Goal: Task Accomplishment & Management: Complete application form

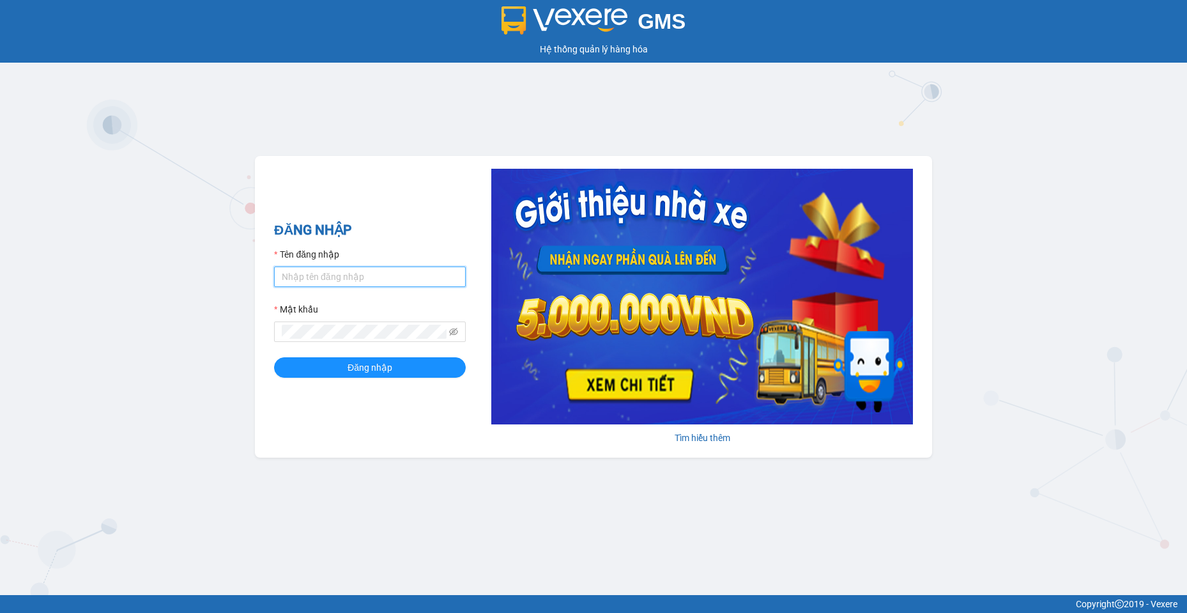
click at [329, 270] on input "Tên đăng nhập" at bounding box center [370, 276] width 192 height 20
type input "baotran.namhailimo"
click at [274, 357] on button "Đăng nhập" at bounding box center [370, 367] width 192 height 20
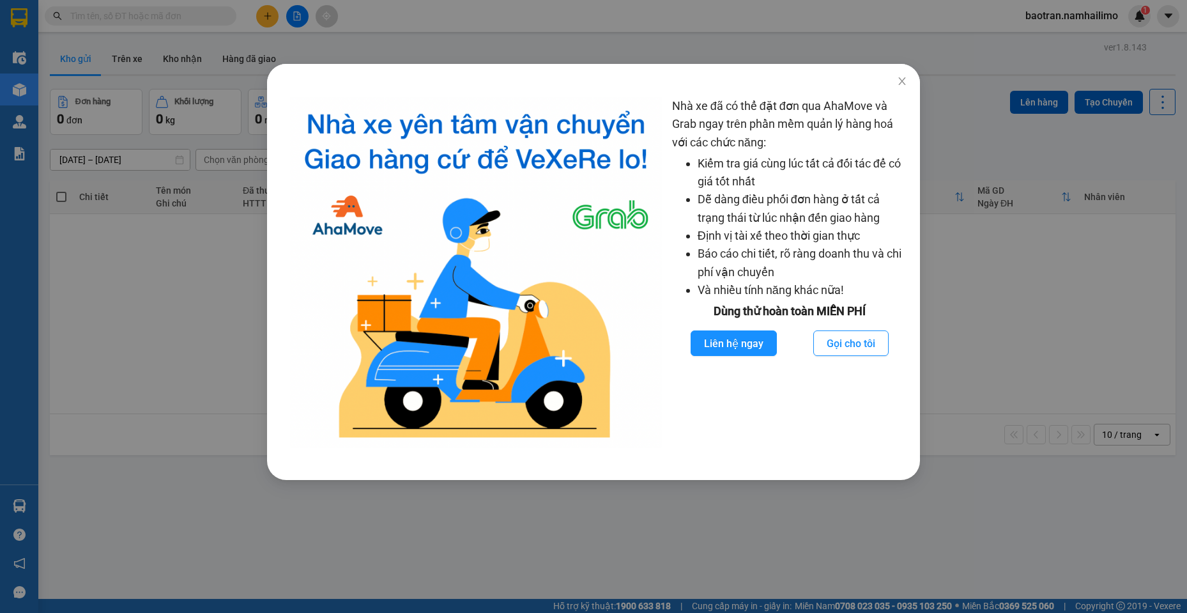
click at [162, 24] on div "Nhà xe đã có thể đặt đơn qua AhaMove và Grab ngay trên phần mềm quản lý hàng ho…" at bounding box center [593, 306] width 1187 height 613
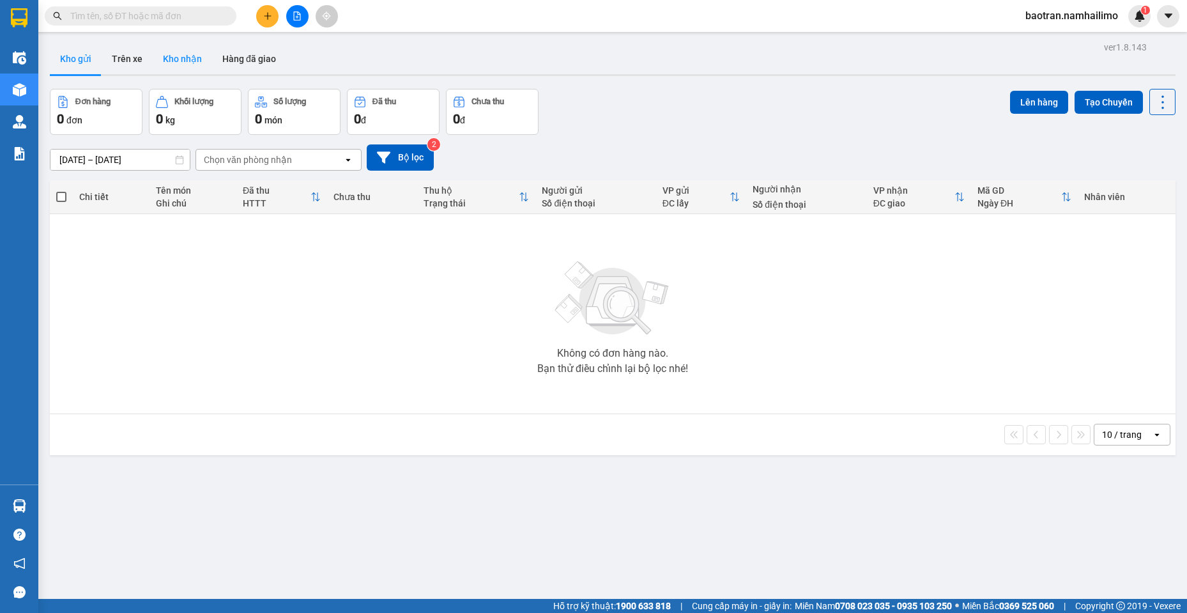
click at [180, 66] on button "Kho nhận" at bounding box center [182, 58] width 59 height 31
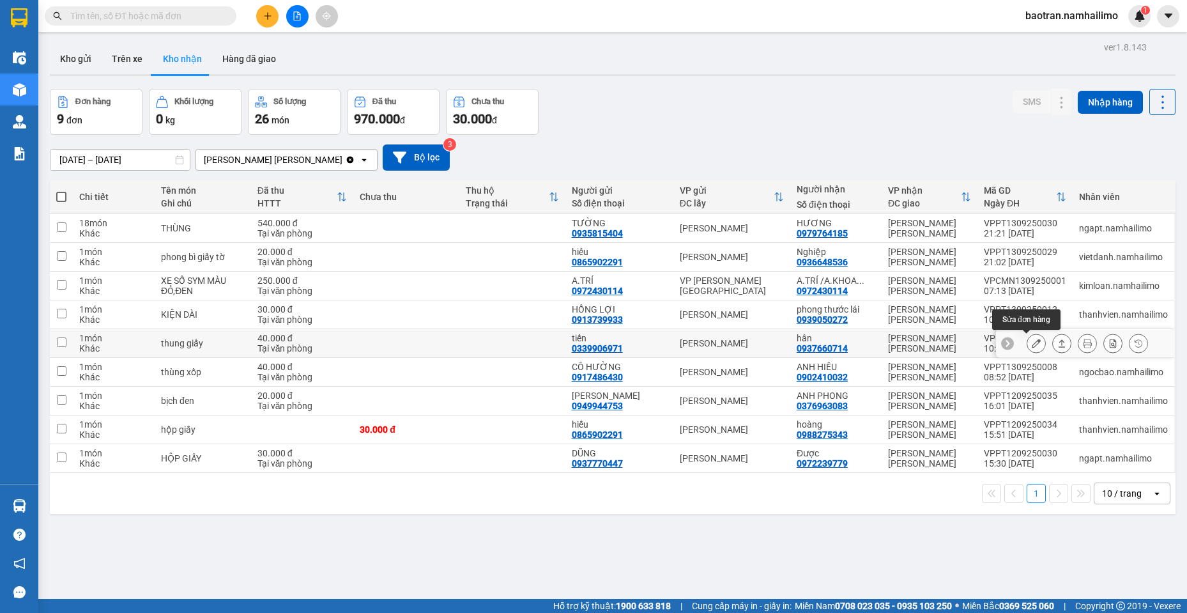
click at [1032, 341] on icon at bounding box center [1036, 343] width 9 height 9
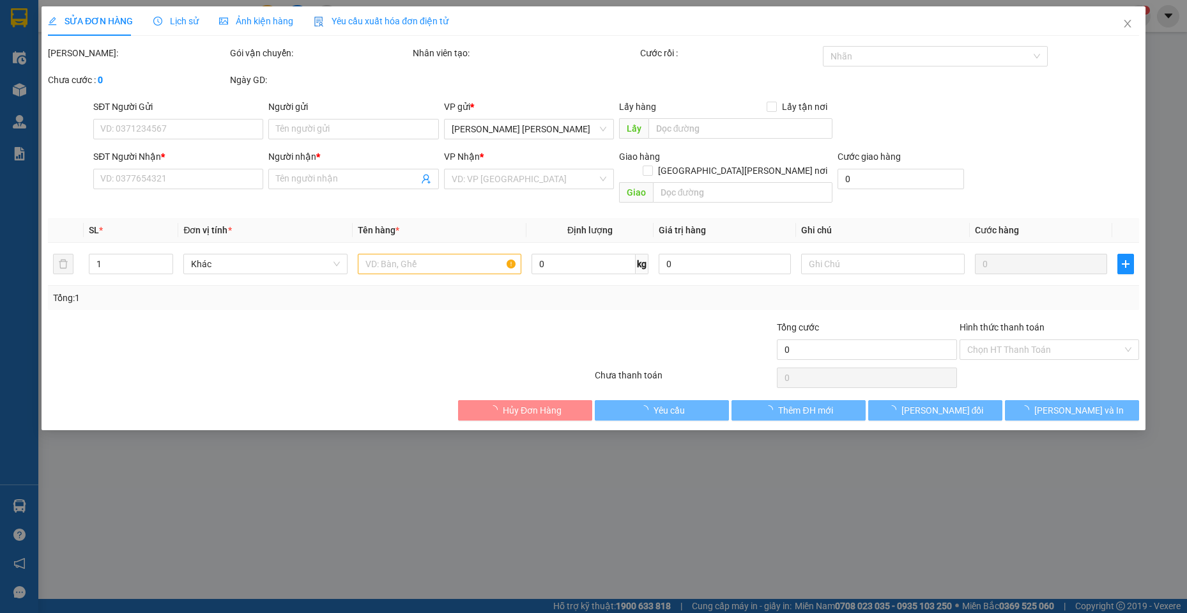
type input "0339906971"
type input "tiến"
type input "0937660714"
type input "hân"
type input "40.000"
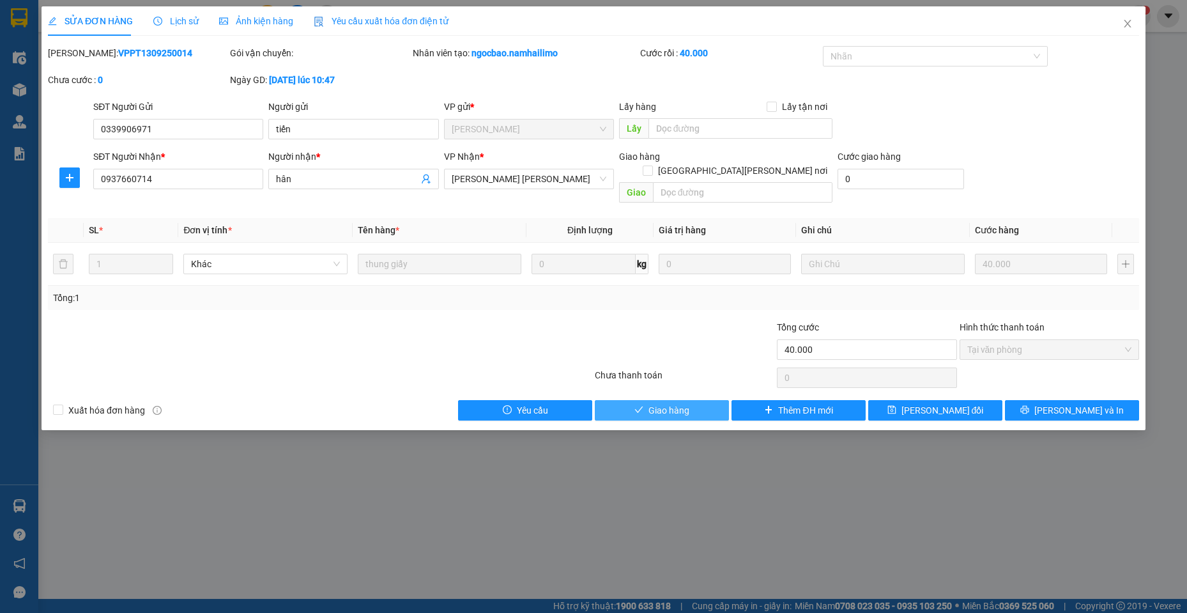
click at [682, 403] on span "Giao hàng" at bounding box center [668, 410] width 41 height 14
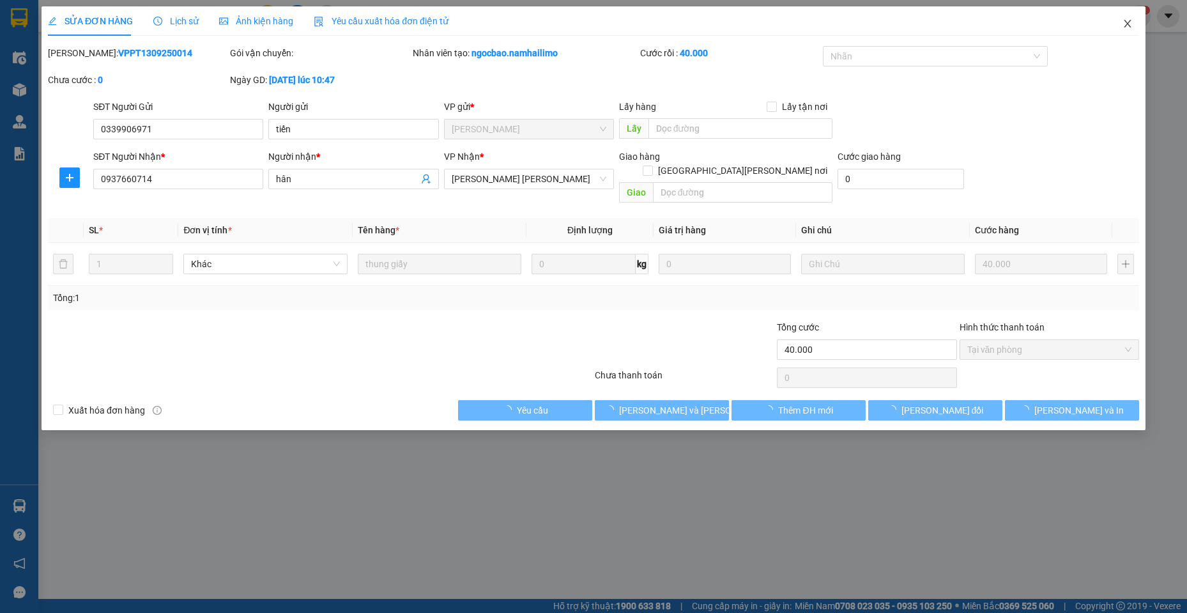
click at [1136, 15] on span "Close" at bounding box center [1128, 24] width 36 height 36
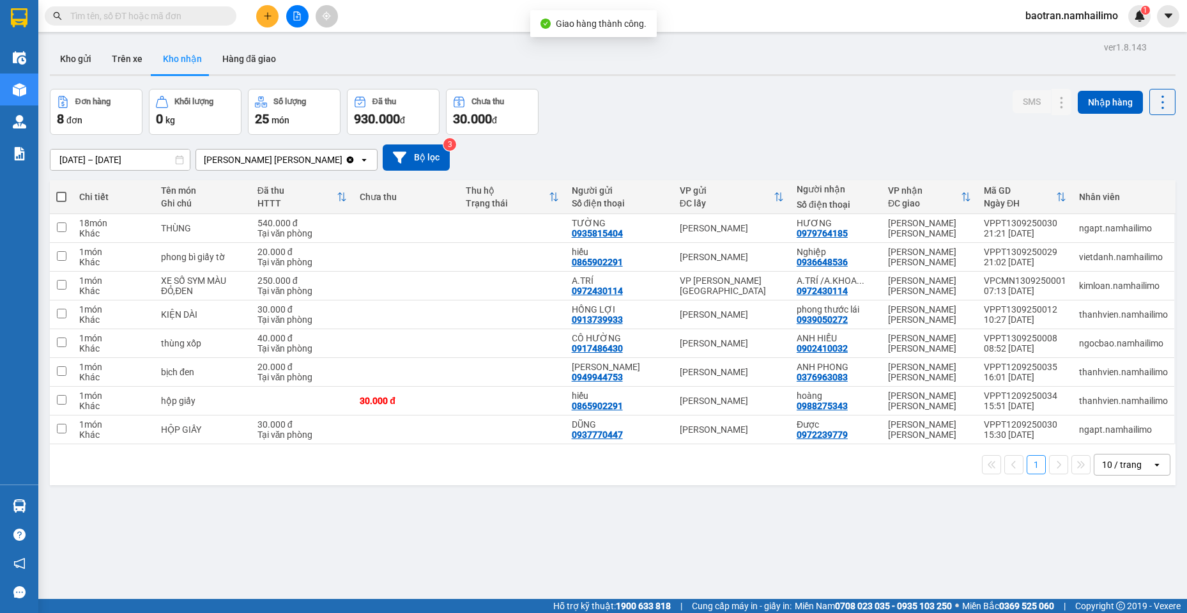
click at [133, 8] on span at bounding box center [141, 15] width 192 height 19
click at [132, 9] on input "text" at bounding box center [145, 16] width 151 height 14
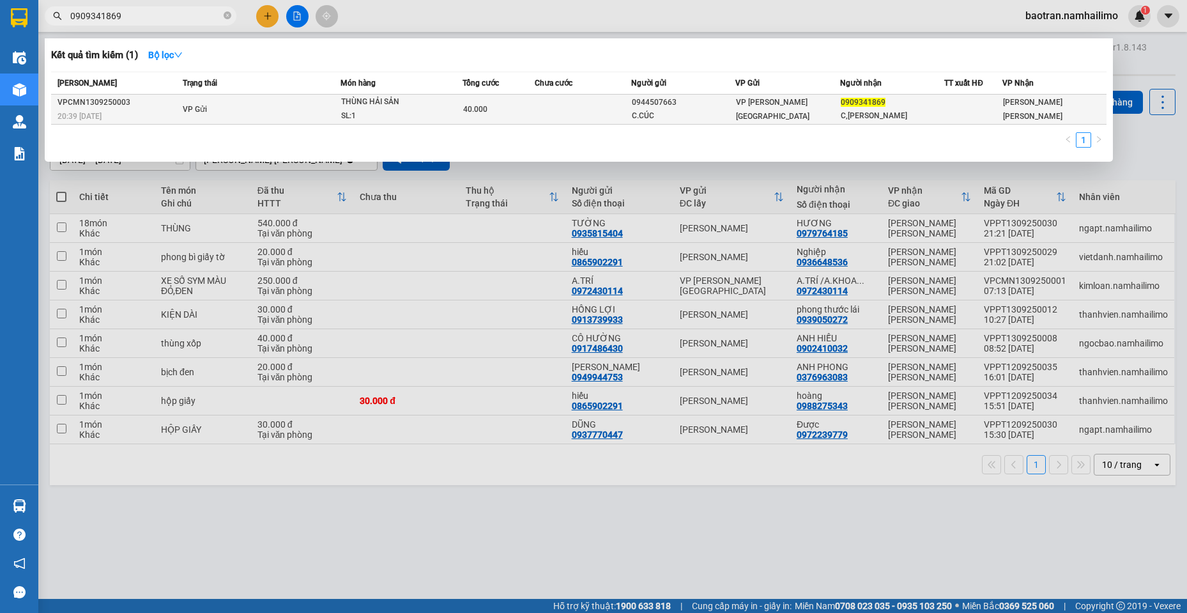
type input "0909341869"
click at [605, 107] on td at bounding box center [583, 110] width 96 height 30
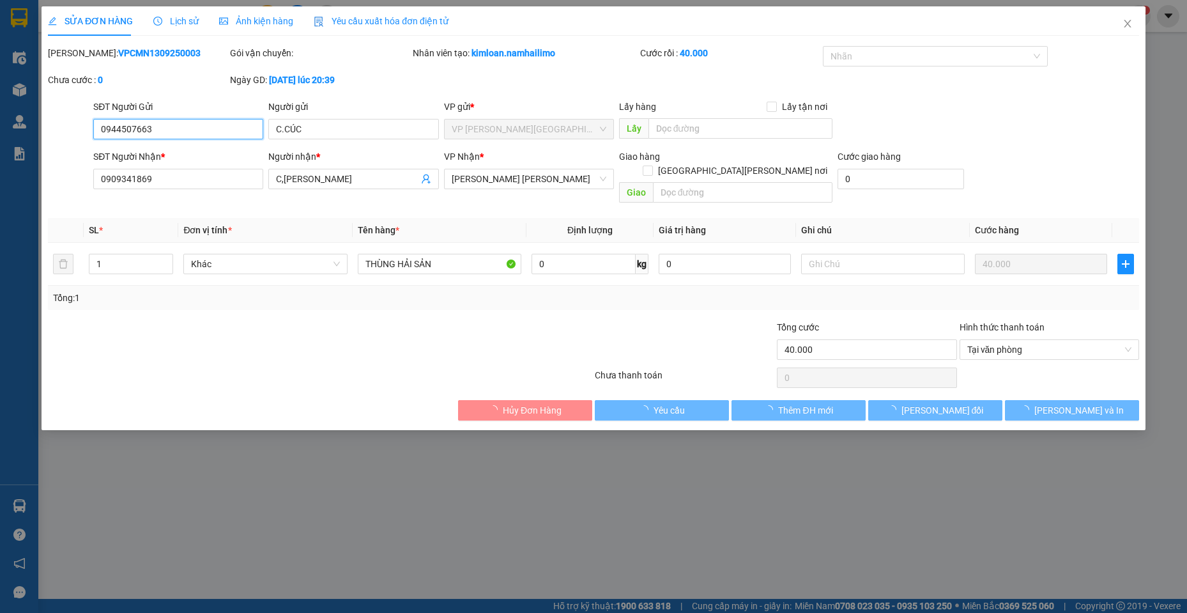
type input "0944507663"
type input "C.CÚC"
type input "0909341869"
type input "C,[PERSON_NAME]"
type input "40.000"
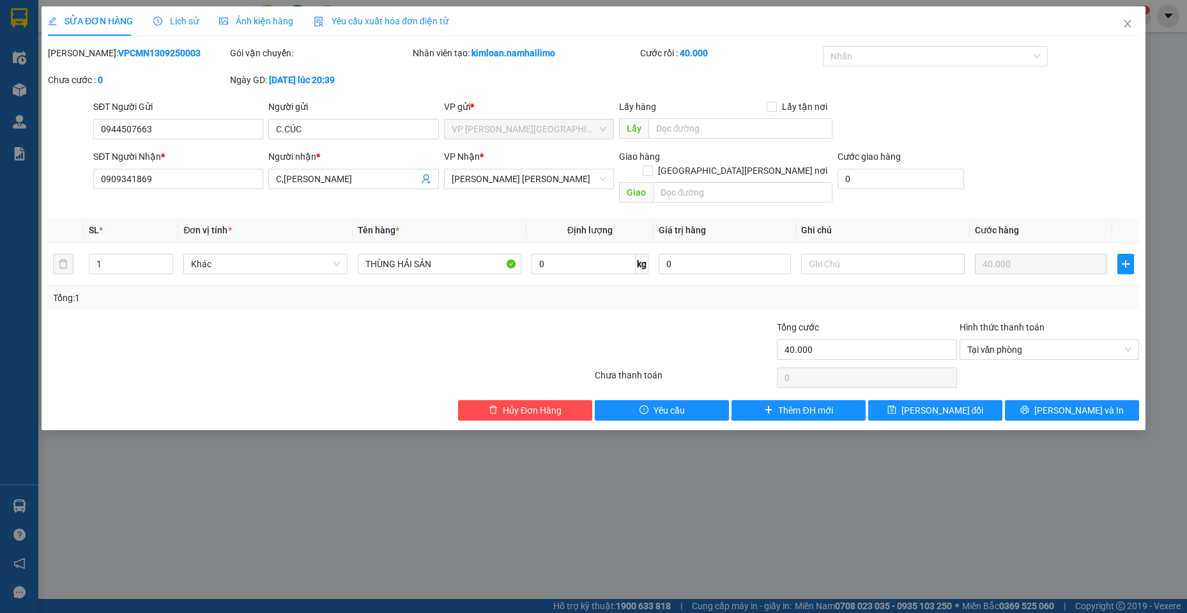
click at [122, 42] on div "SỬA ĐƠN HÀNG Lịch sử [PERSON_NAME] hàng Yêu cầu xuất [PERSON_NAME] điện tử Tota…" at bounding box center [593, 213] width 1091 height 414
click at [118, 56] on b "VPCMN1309250003" at bounding box center [159, 53] width 82 height 10
copy div "Mã ĐH: VPCMN1309250003"
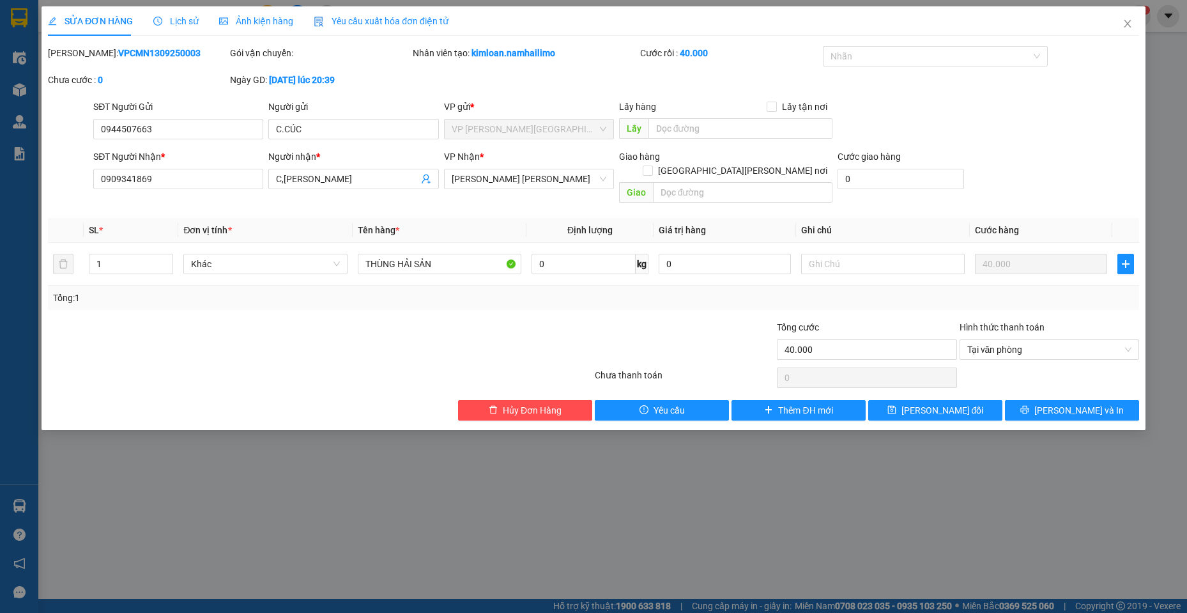
click at [171, 24] on span "Lịch sử" at bounding box center [175, 21] width 45 height 10
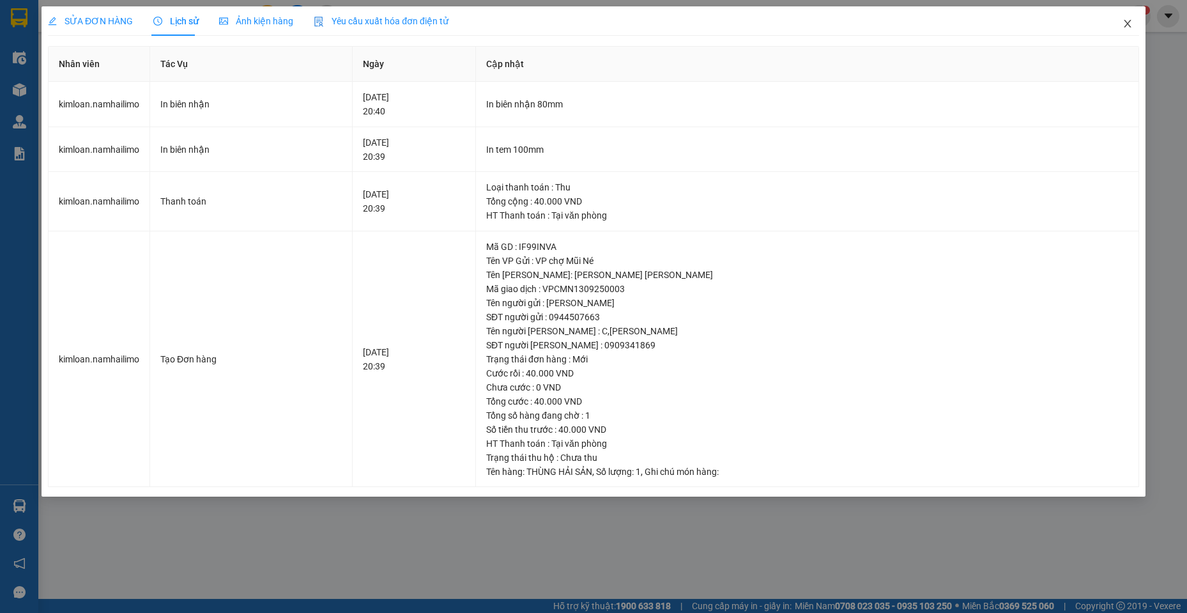
click at [1136, 20] on span "Close" at bounding box center [1128, 24] width 36 height 36
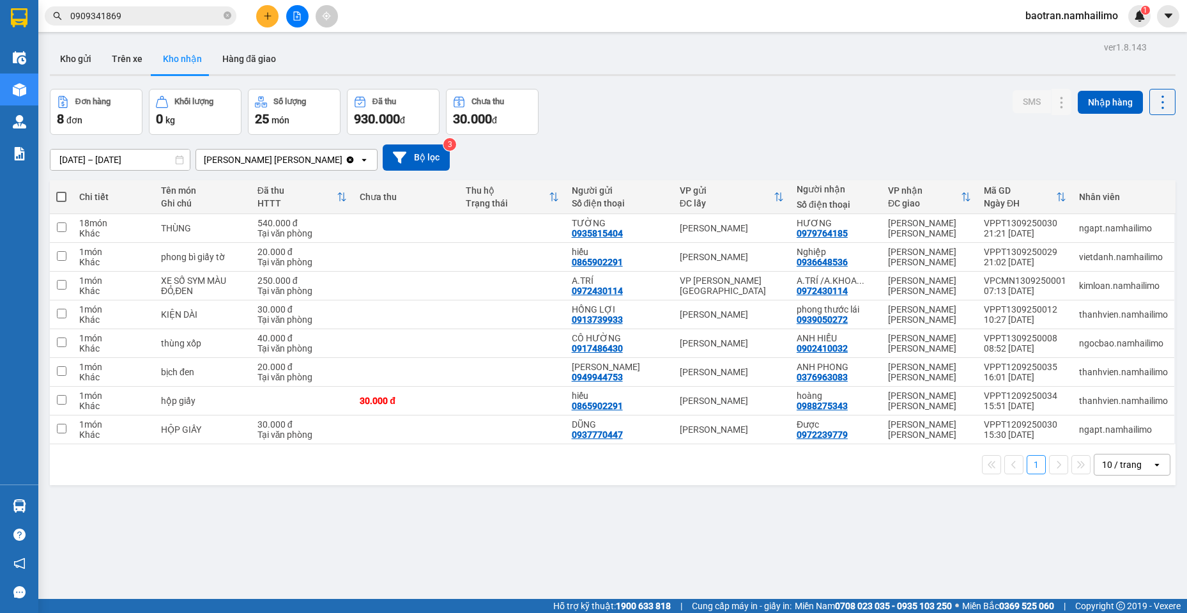
click at [182, 17] on input "0909341869" at bounding box center [145, 16] width 151 height 14
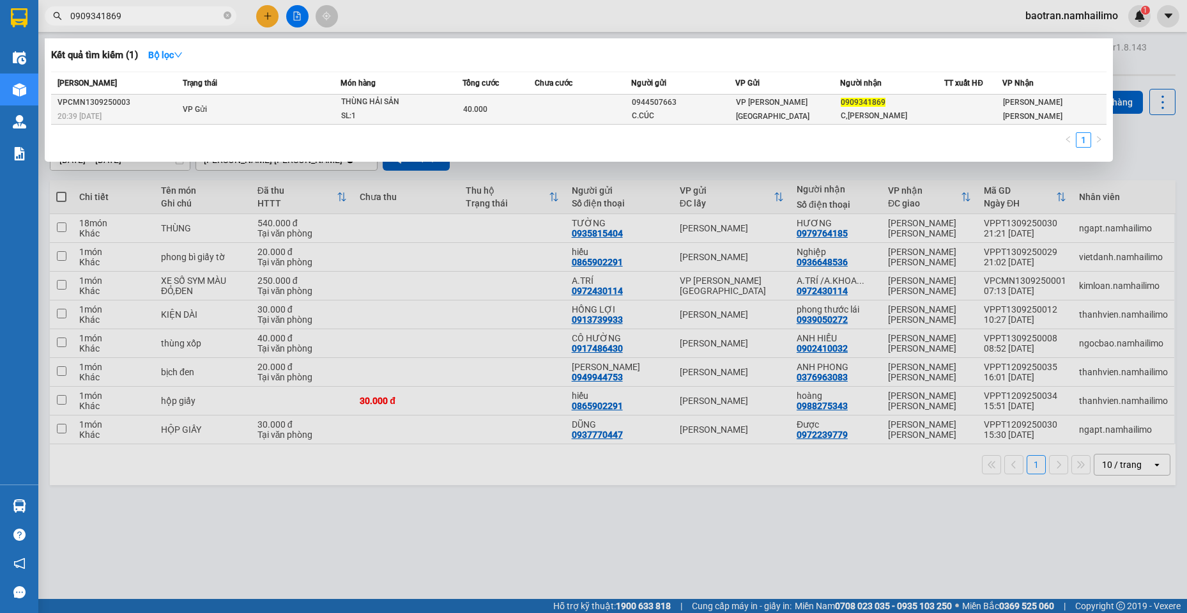
click at [762, 119] on td "VP [PERSON_NAME][GEOGRAPHIC_DATA]" at bounding box center [787, 110] width 104 height 30
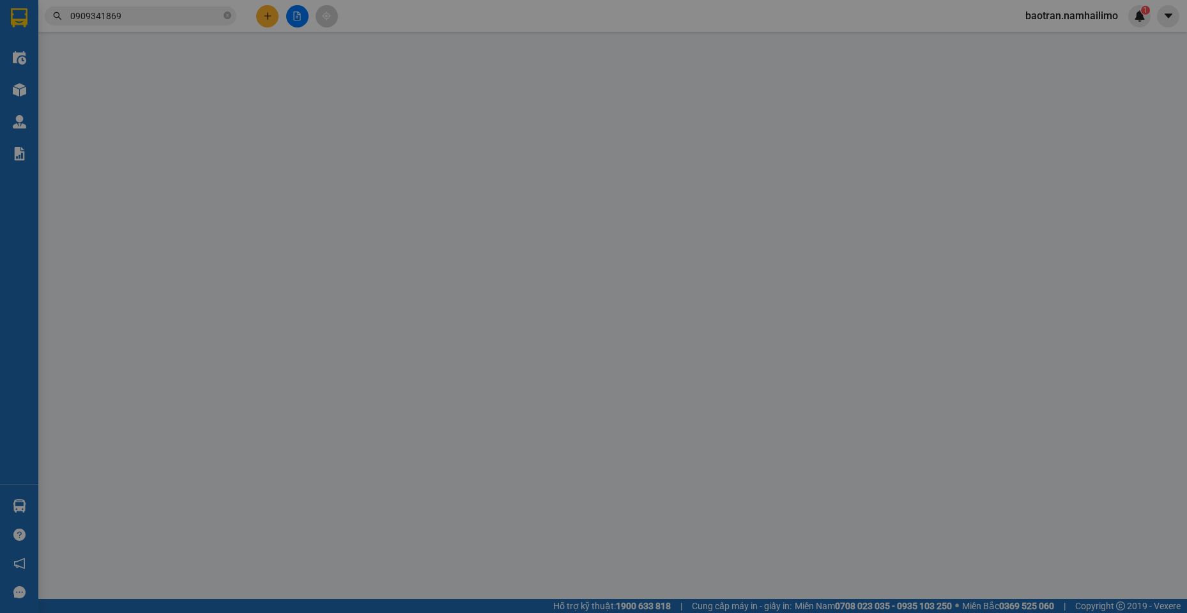
type input "0944507663"
type input "C.CÚC"
type input "0909341869"
type input "C,[PERSON_NAME]"
type input "40.000"
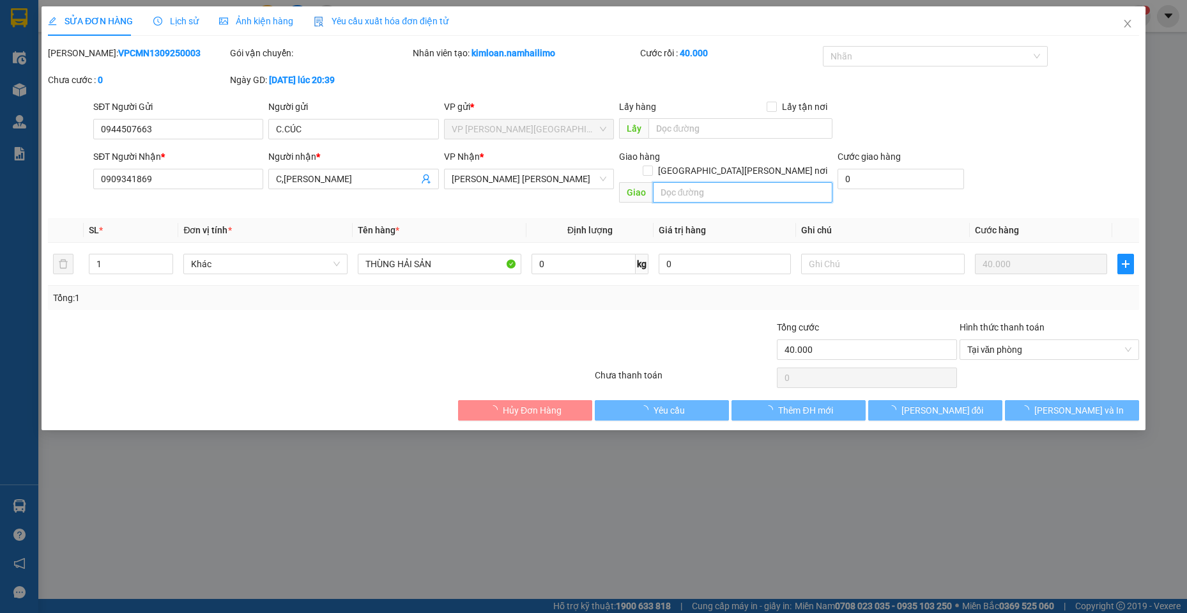
click at [712, 182] on input "text" at bounding box center [743, 192] width 180 height 20
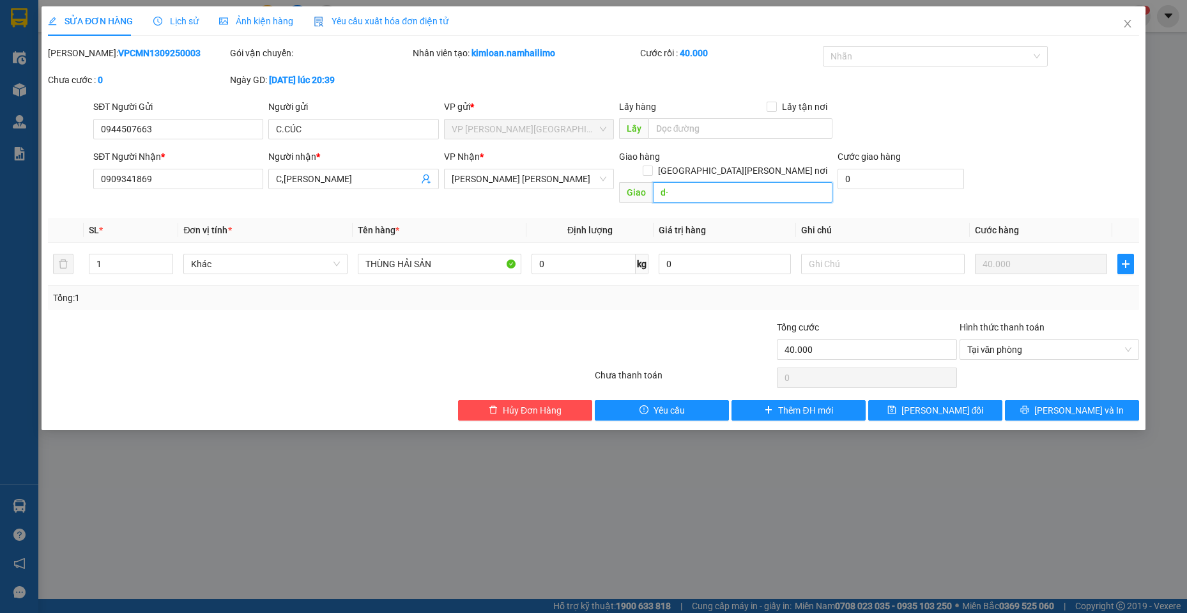
type input "d"
type input "đã giao 14/09"
click at [920, 403] on span "[PERSON_NAME] đổi" at bounding box center [942, 410] width 82 height 14
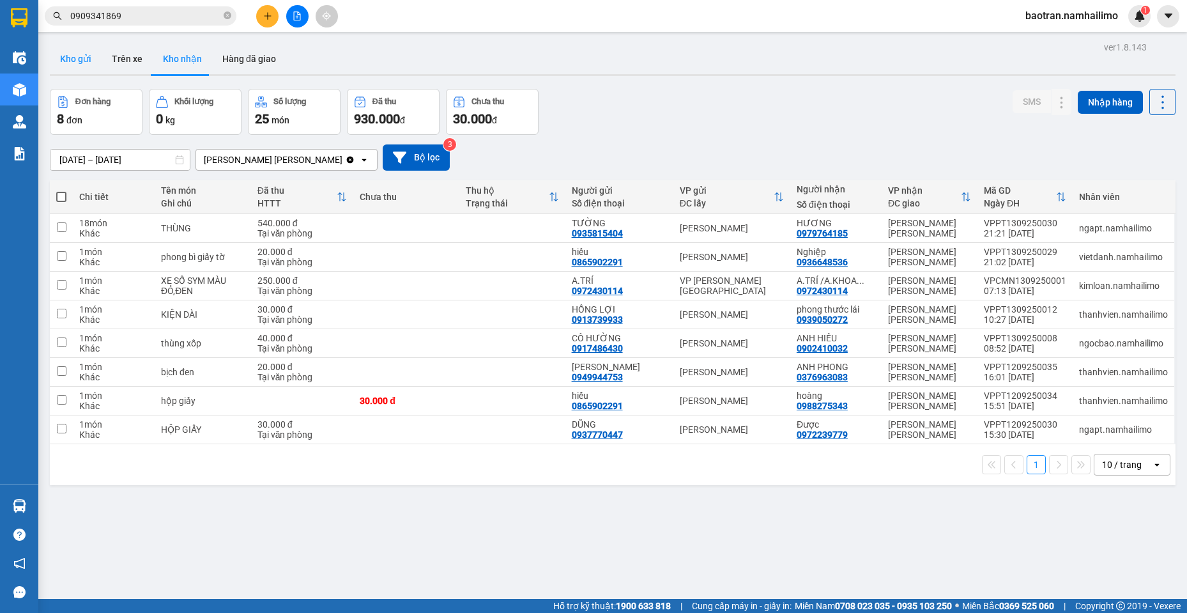
click at [67, 62] on button "Kho gửi" at bounding box center [76, 58] width 52 height 31
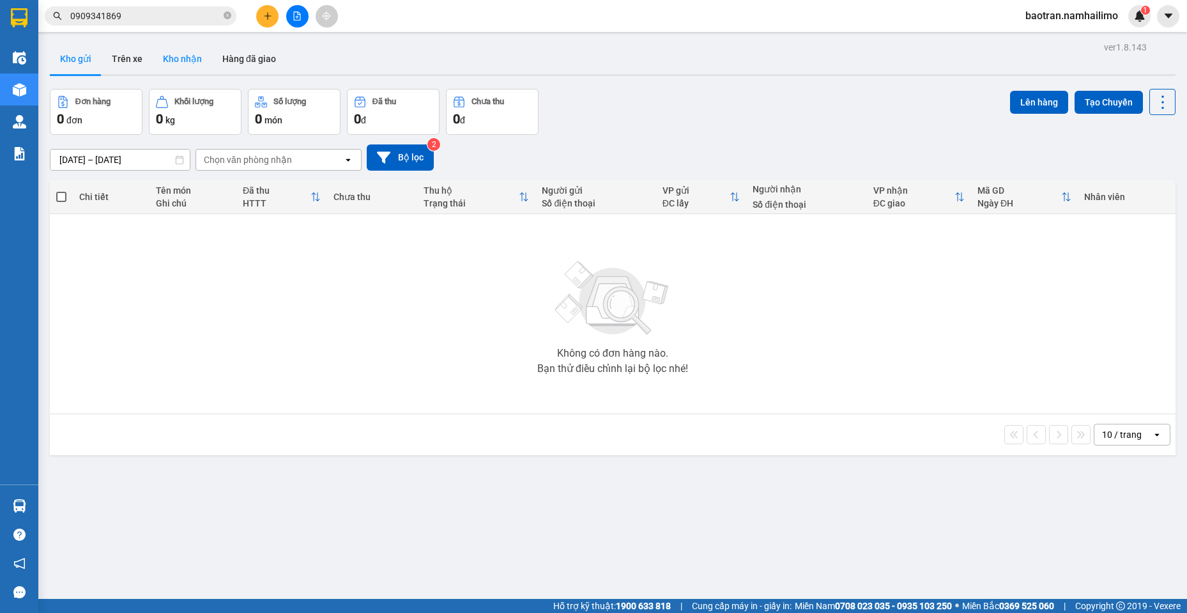
click at [162, 64] on button "Kho nhận" at bounding box center [182, 58] width 59 height 31
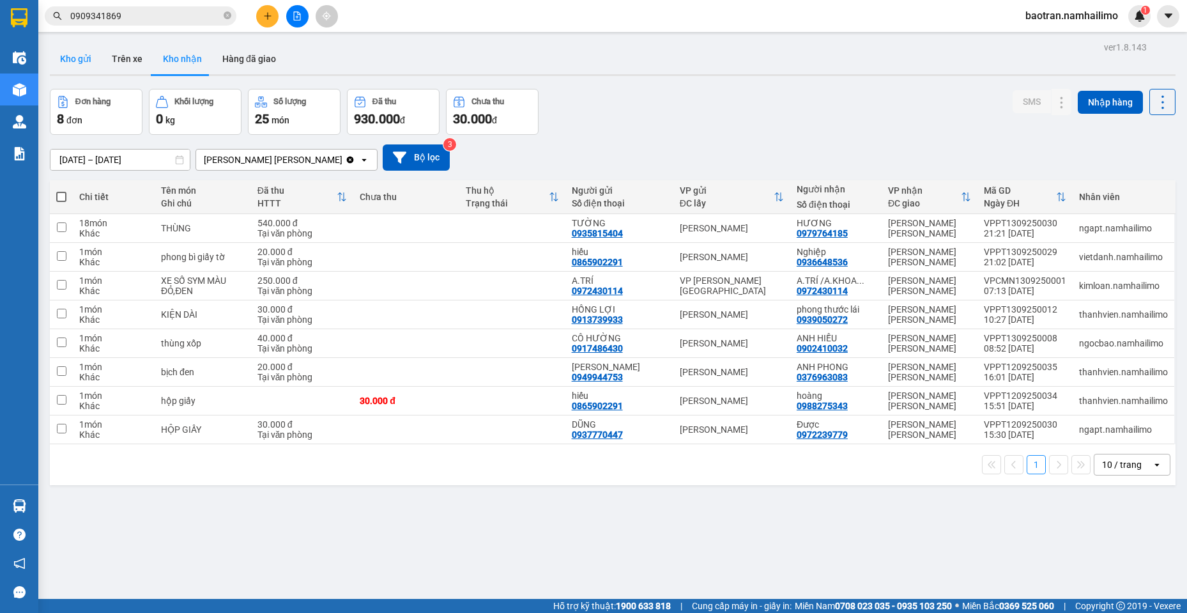
click at [72, 61] on button "Kho gửi" at bounding box center [76, 58] width 52 height 31
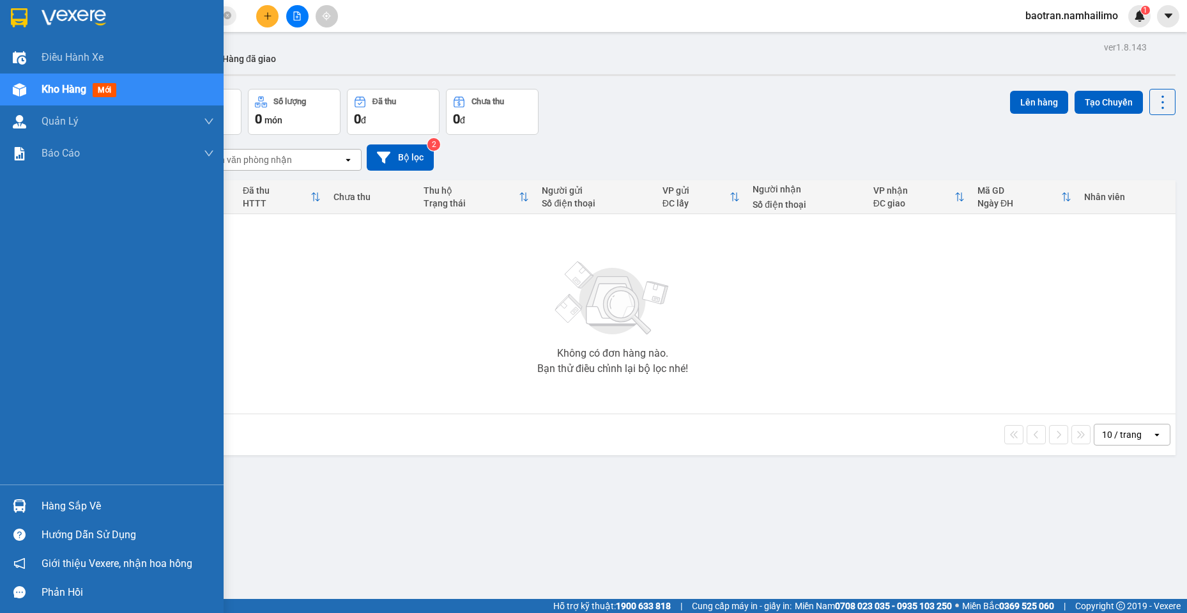
click at [42, 503] on div "Hàng sắp về" at bounding box center [128, 505] width 172 height 19
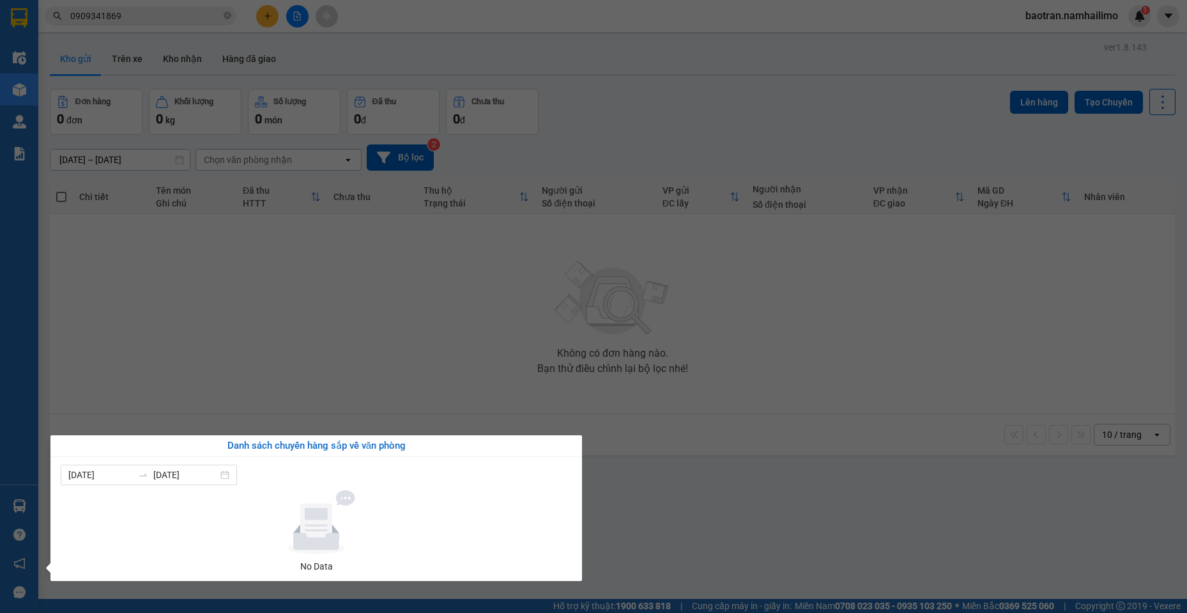
click at [307, 183] on section "Kết quả [PERSON_NAME] ( 1 ) Bộ lọc Mã ĐH Trạng thái Món hàng [PERSON_NAME] [PER…" at bounding box center [593, 306] width 1187 height 613
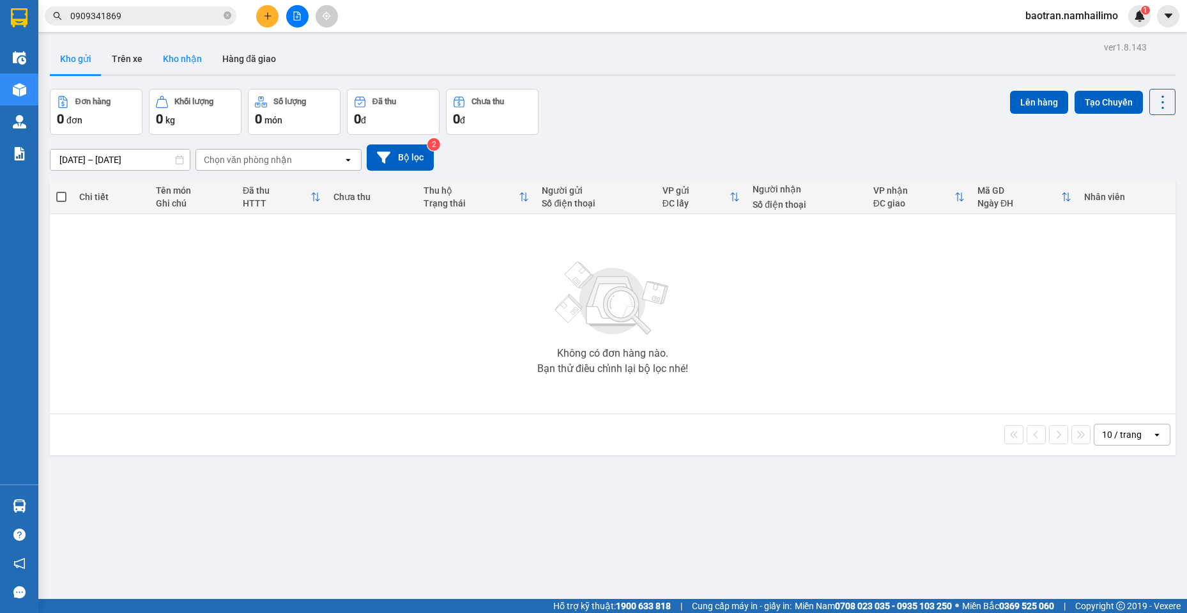
click at [155, 57] on button "Kho nhận" at bounding box center [182, 58] width 59 height 31
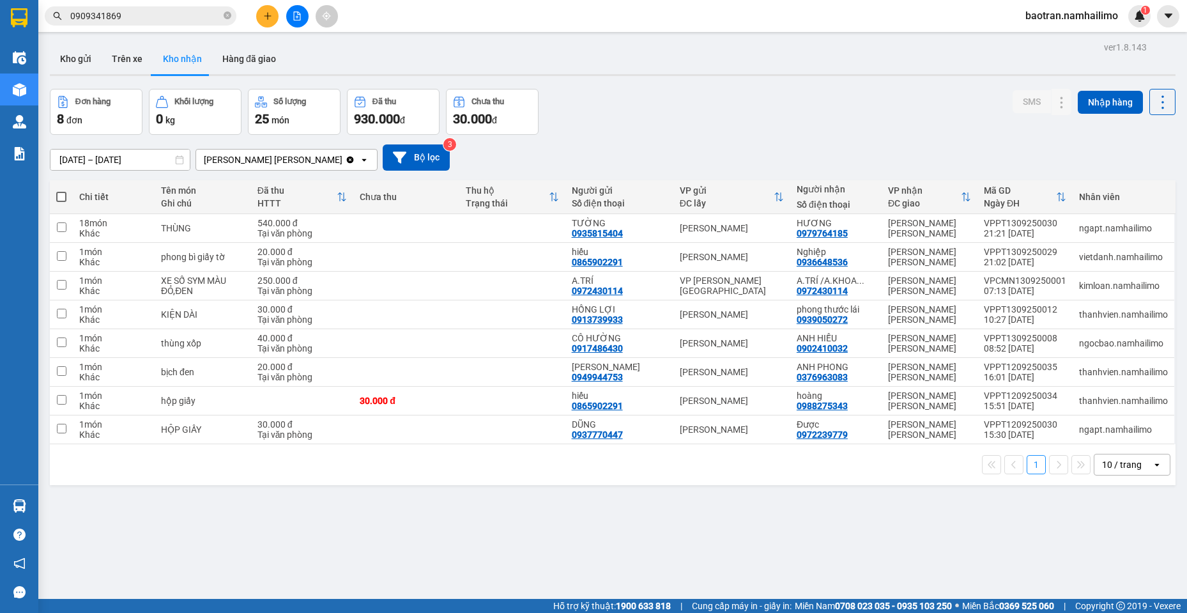
click at [452, 595] on div "ver 1.8.143 Kho gửi Trên xe [PERSON_NAME] Hàng đã [PERSON_NAME] hàng 8 đơn [PER…" at bounding box center [613, 344] width 1136 height 613
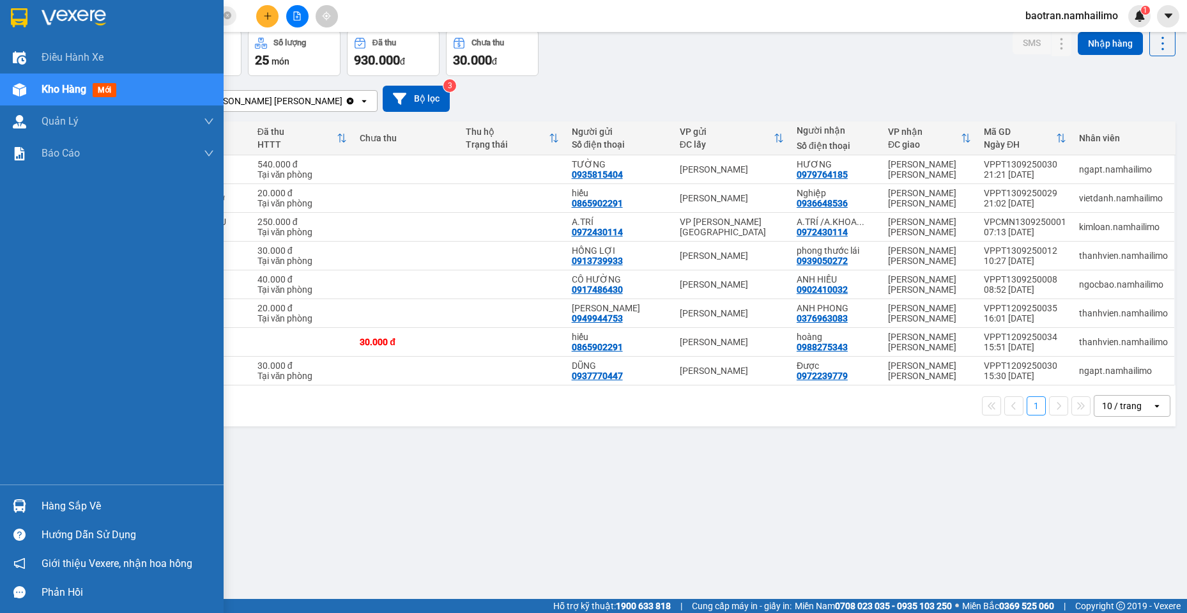
click at [89, 496] on div "Hàng sắp về" at bounding box center [128, 505] width 172 height 19
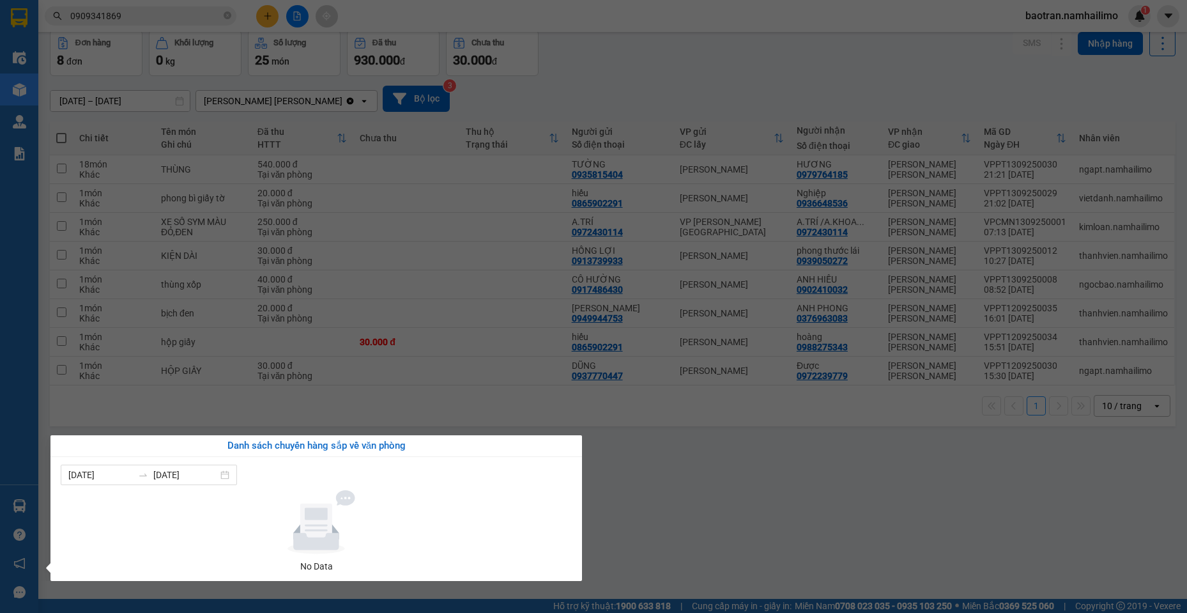
click at [168, 17] on section "Kết quả [PERSON_NAME] ( 1 ) Bộ lọc Mã ĐH Trạng thái Món hàng [PERSON_NAME] [PER…" at bounding box center [593, 306] width 1187 height 613
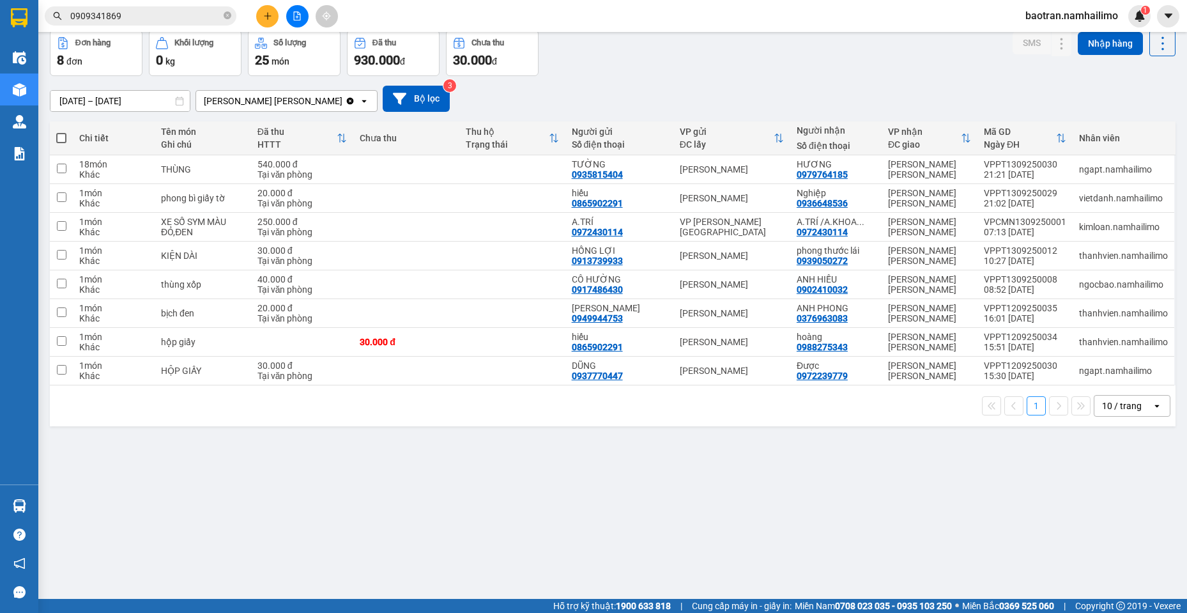
click at [168, 17] on input "0909341869" at bounding box center [145, 16] width 151 height 14
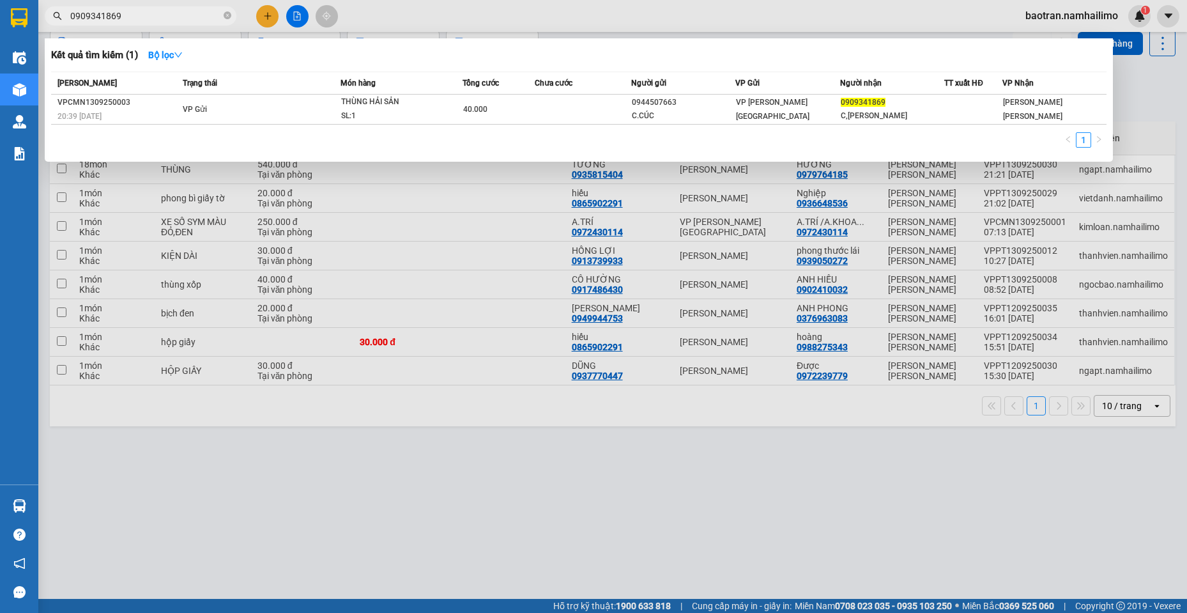
click at [168, 17] on input "0909341869" at bounding box center [145, 16] width 151 height 14
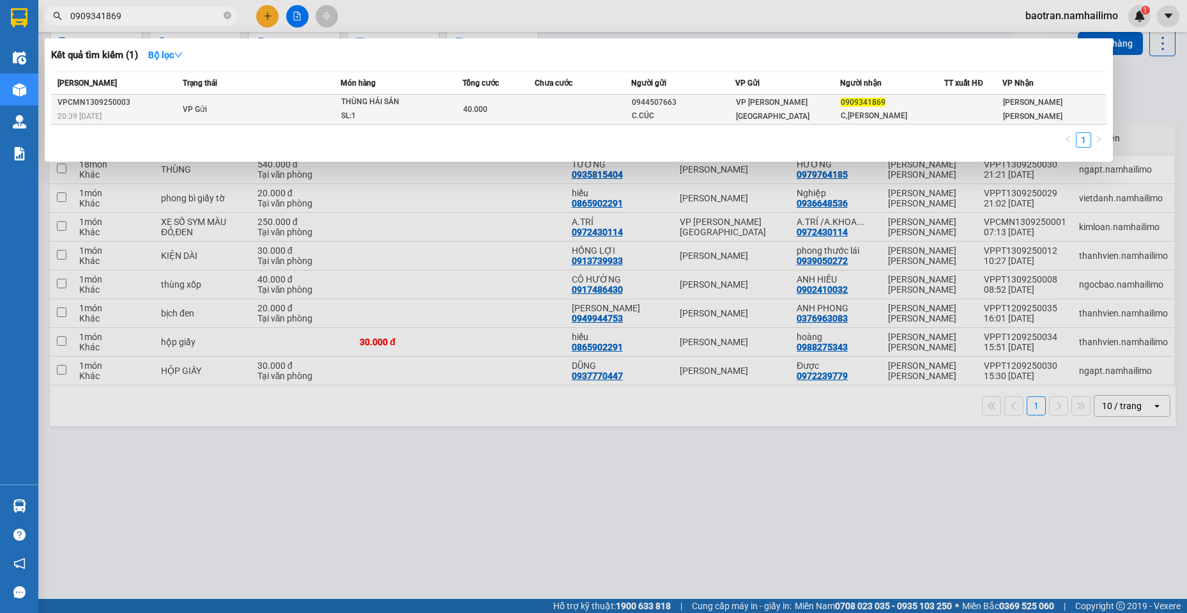
click at [205, 102] on td "VP Gửi" at bounding box center [260, 110] width 160 height 30
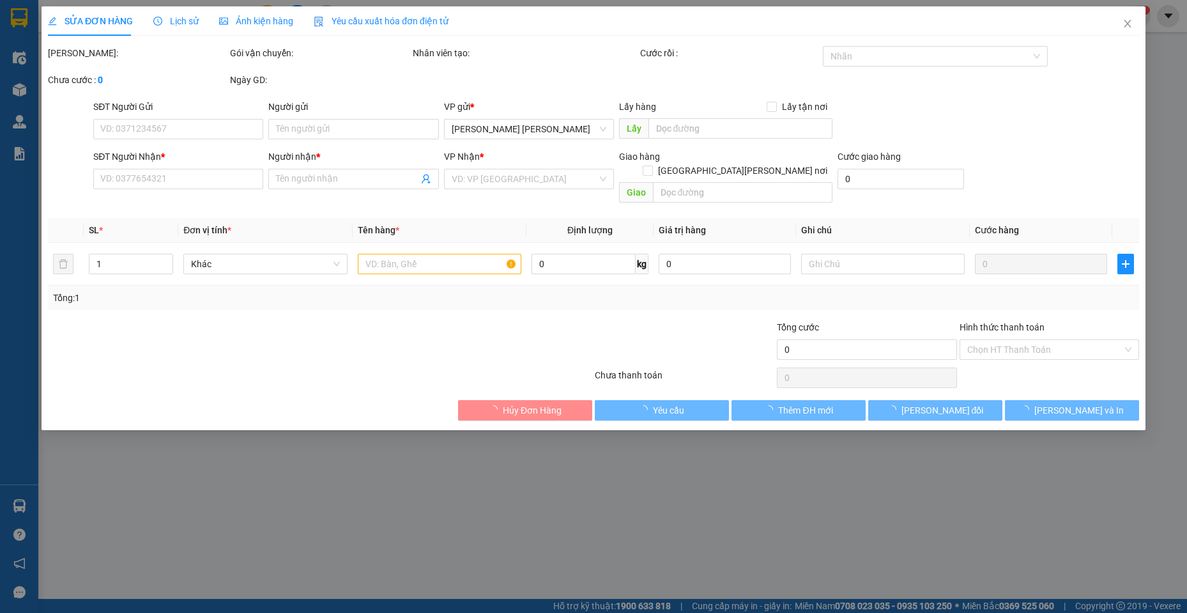
type input "0944507663"
type input "C.CÚC"
type input "0909341869"
type input "C,[PERSON_NAME]"
type input "đã giao 14/09"
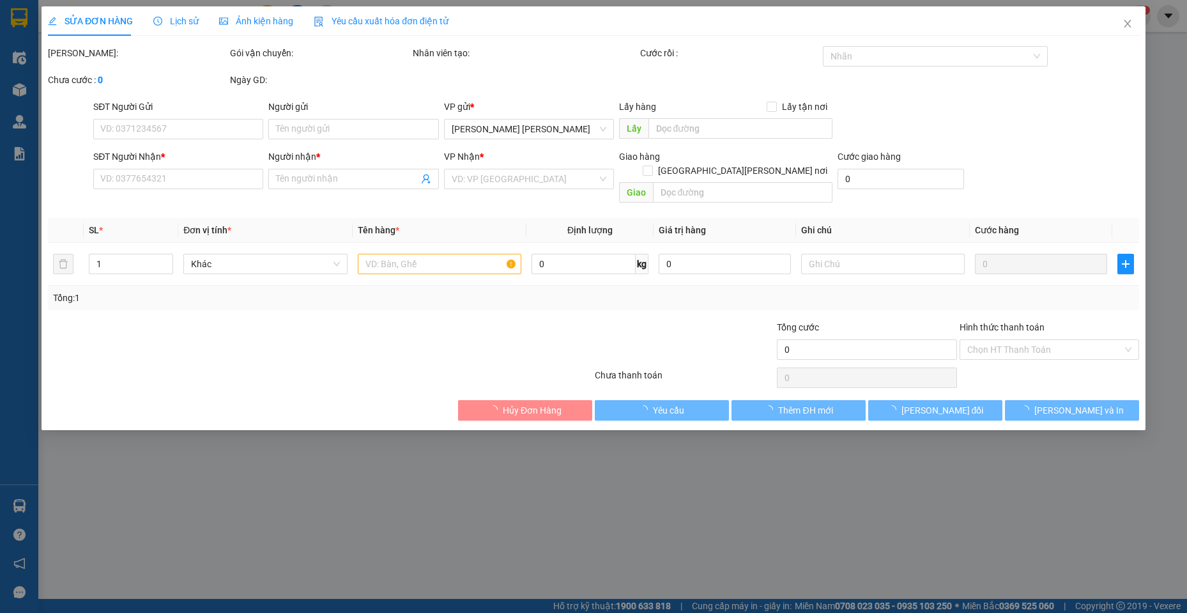
type input "40.000"
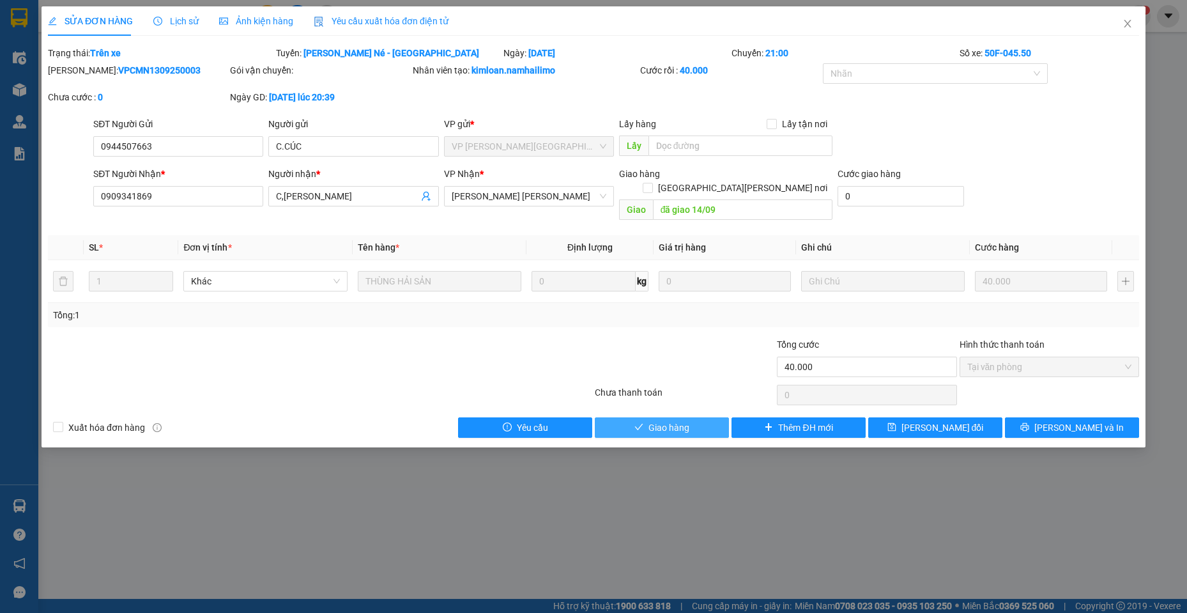
click at [685, 420] on span "Giao hàng" at bounding box center [668, 427] width 41 height 14
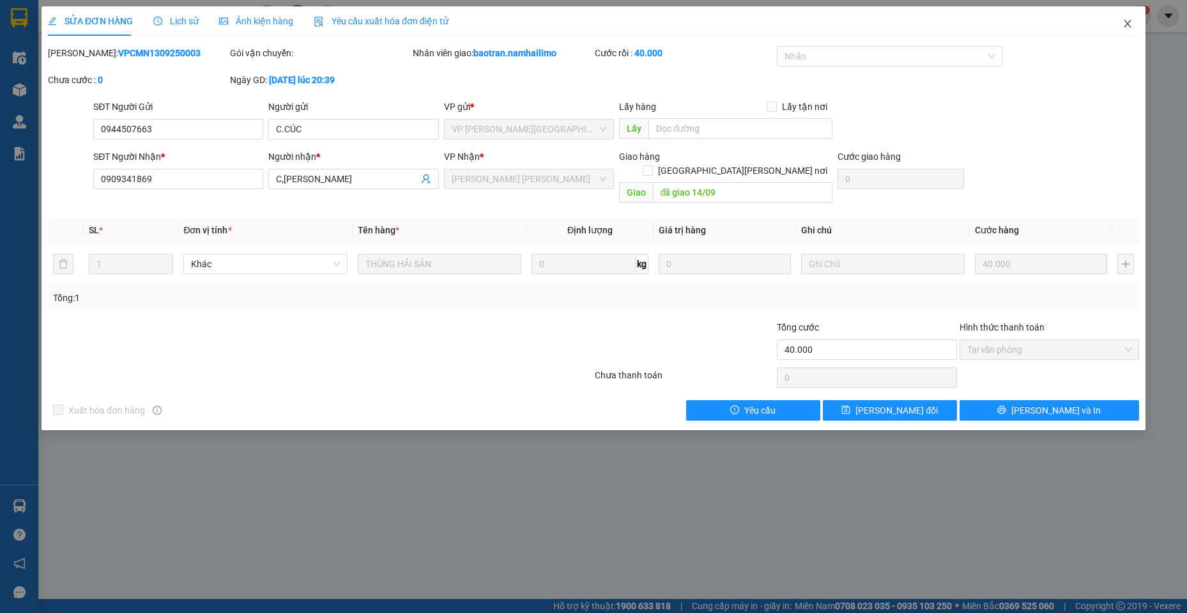
click at [1134, 17] on span "Close" at bounding box center [1128, 24] width 36 height 36
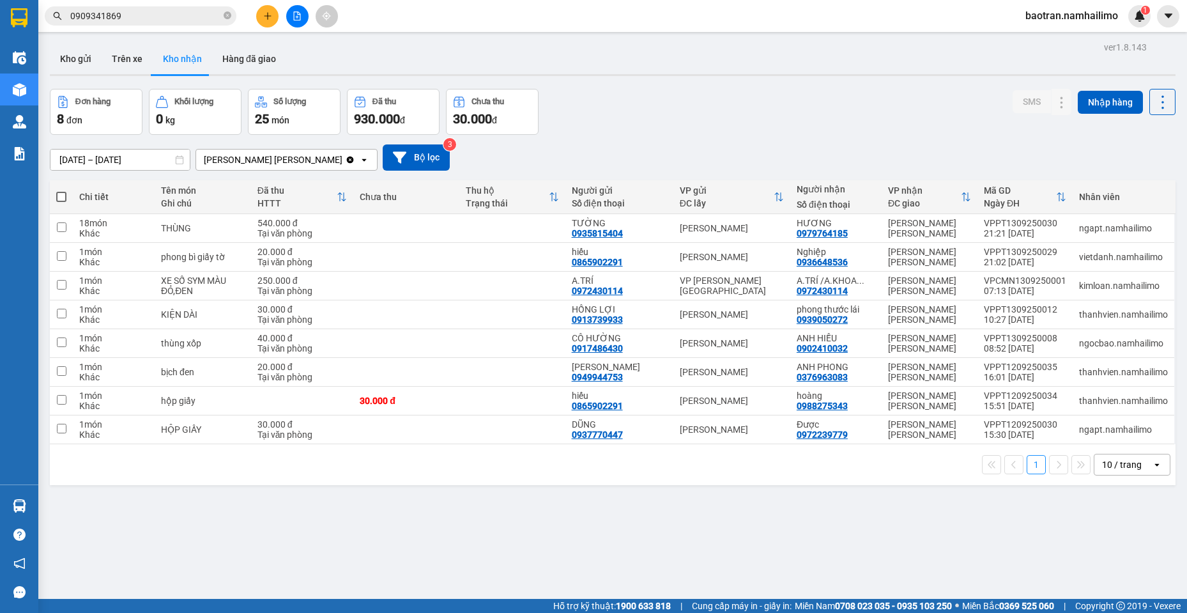
click at [1110, 153] on div "[DATE] – [DATE] Press the down arrow key to interact with the calendar and sele…" at bounding box center [613, 157] width 1126 height 26
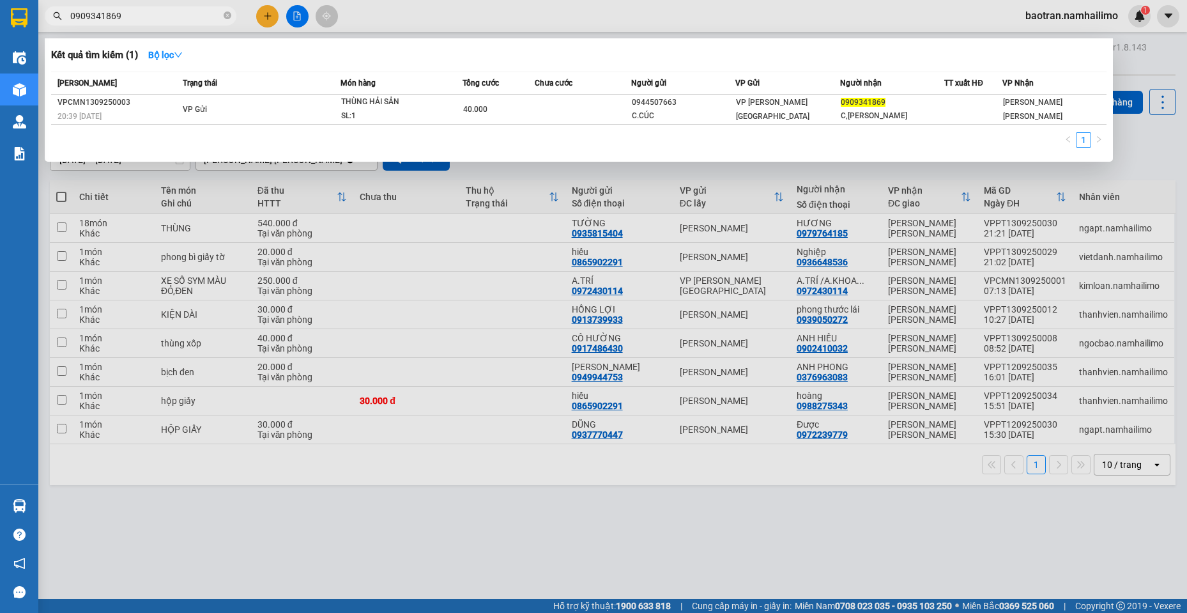
click at [158, 17] on input "0909341869" at bounding box center [145, 16] width 151 height 14
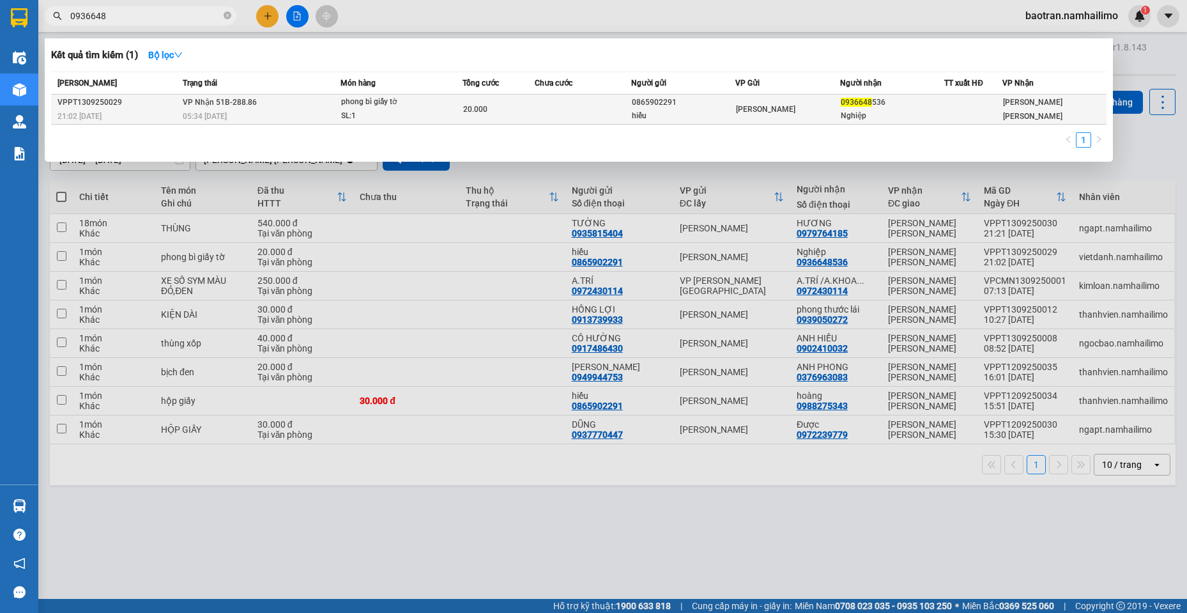
type input "0936648"
click at [627, 117] on td at bounding box center [583, 110] width 96 height 30
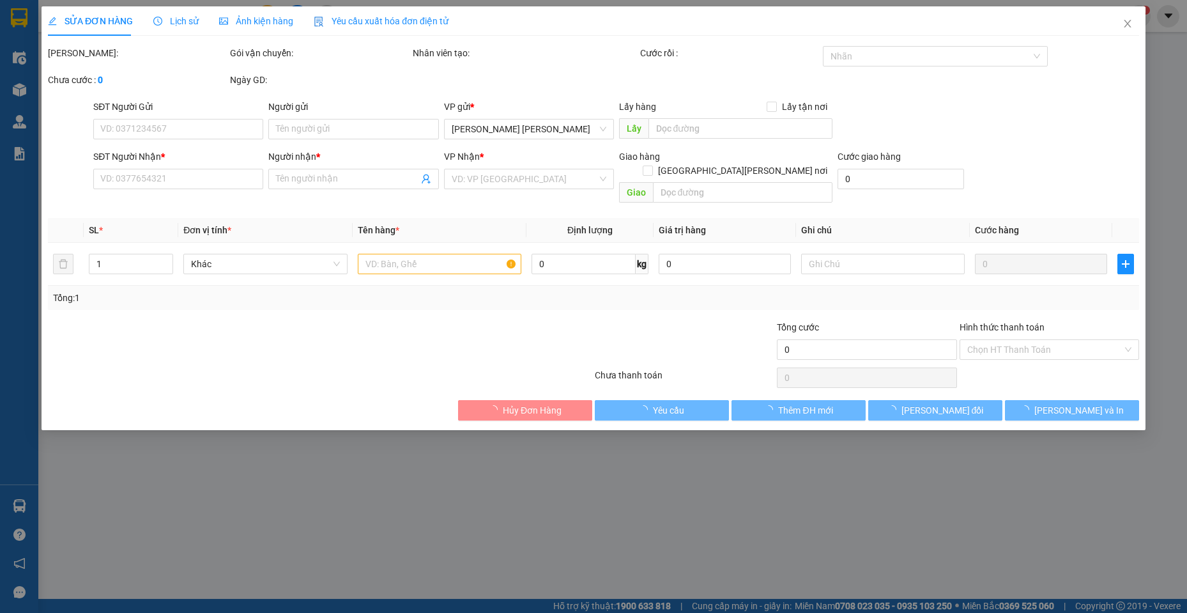
type input "0865902291"
type input "hiếu"
type input "0936648536"
type input "Nghiệp"
type input "20.000"
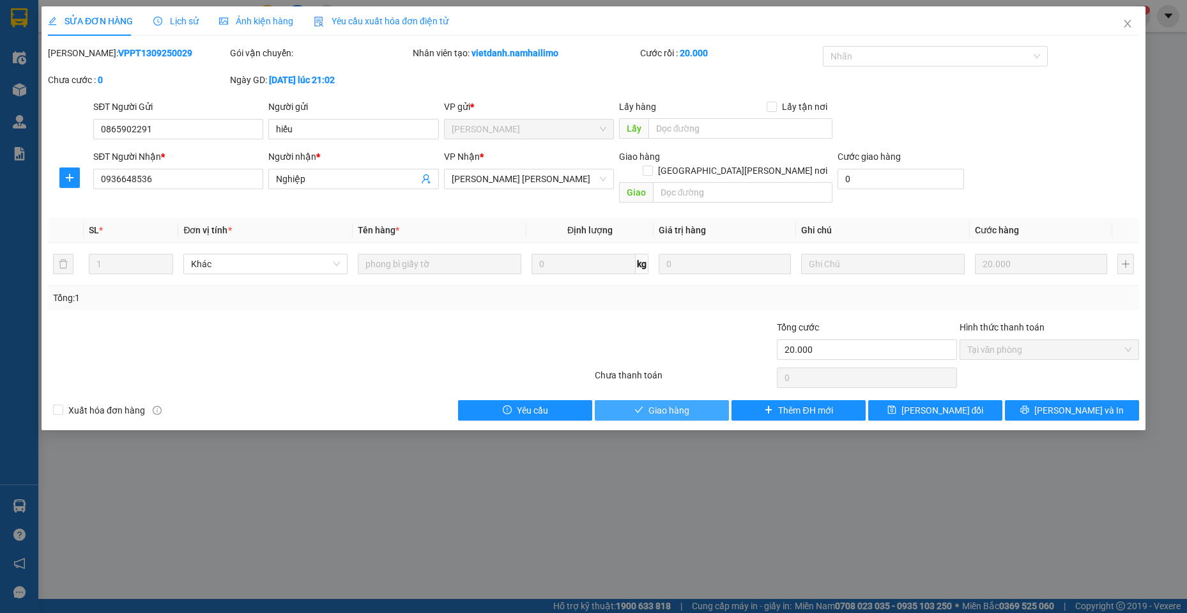
drag, startPoint x: 653, startPoint y: 388, endPoint x: 609, endPoint y: 395, distance: 44.6
click at [652, 400] on button "Giao hàng" at bounding box center [662, 410] width 134 height 20
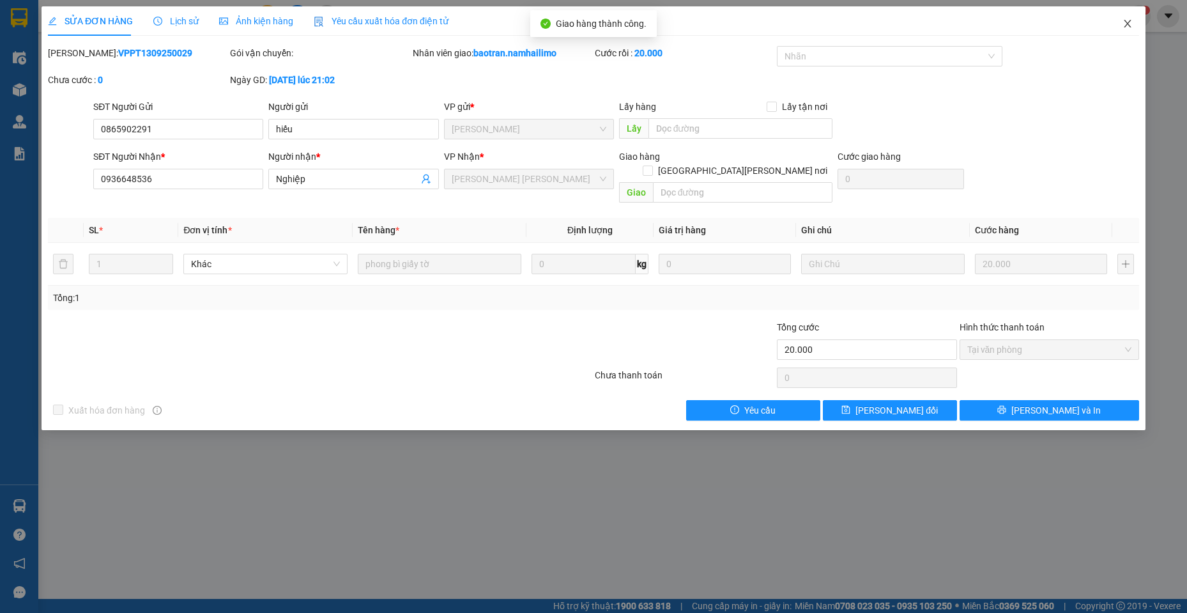
drag, startPoint x: 1126, startPoint y: 17, endPoint x: 1186, endPoint y: 66, distance: 77.6
click at [1126, 17] on span "Close" at bounding box center [1128, 24] width 36 height 36
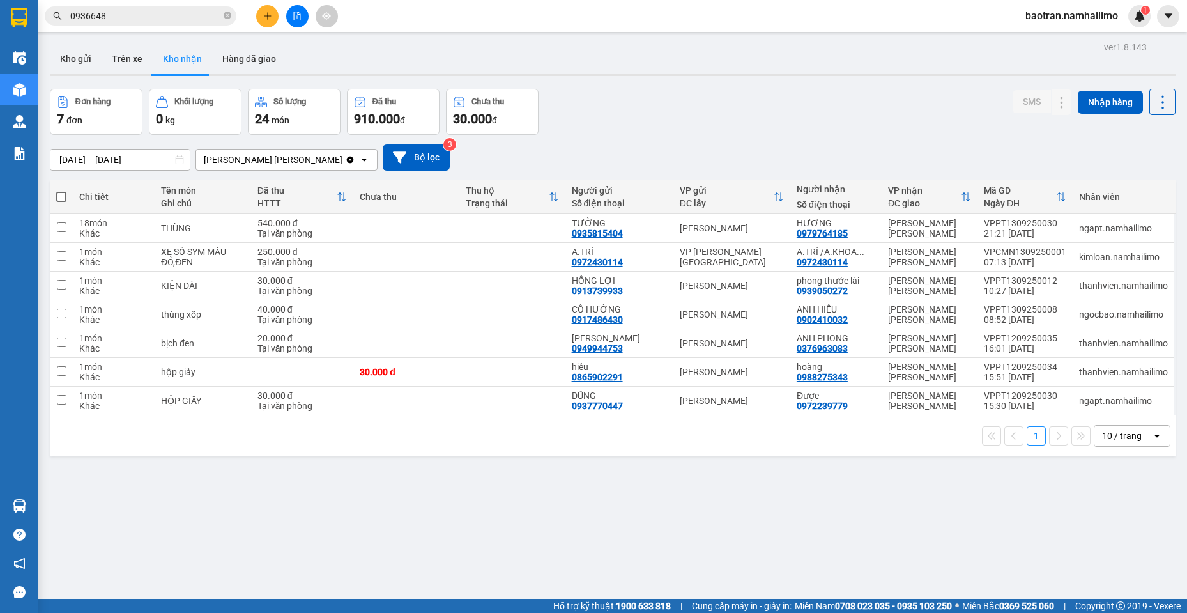
click at [191, 6] on div "Kết quả [PERSON_NAME] ( 1 ) Bộ lọc Mã ĐH Trạng thái Món hàng [PERSON_NAME] [PER…" at bounding box center [124, 16] width 249 height 22
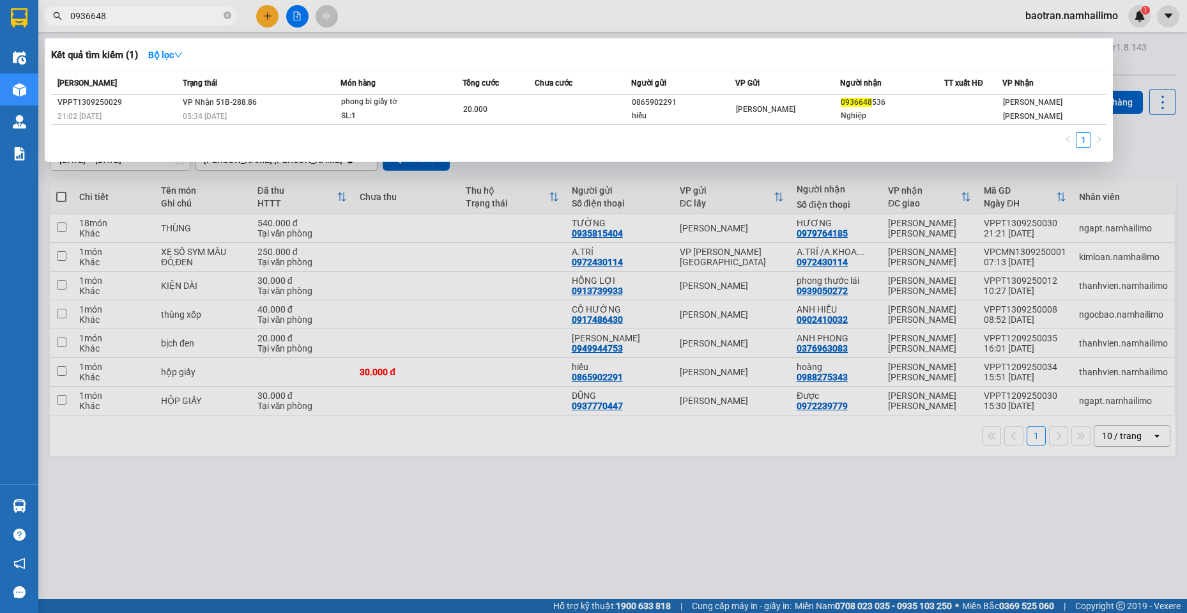
click at [190, 11] on input "0936648" at bounding box center [145, 16] width 151 height 14
type input "0"
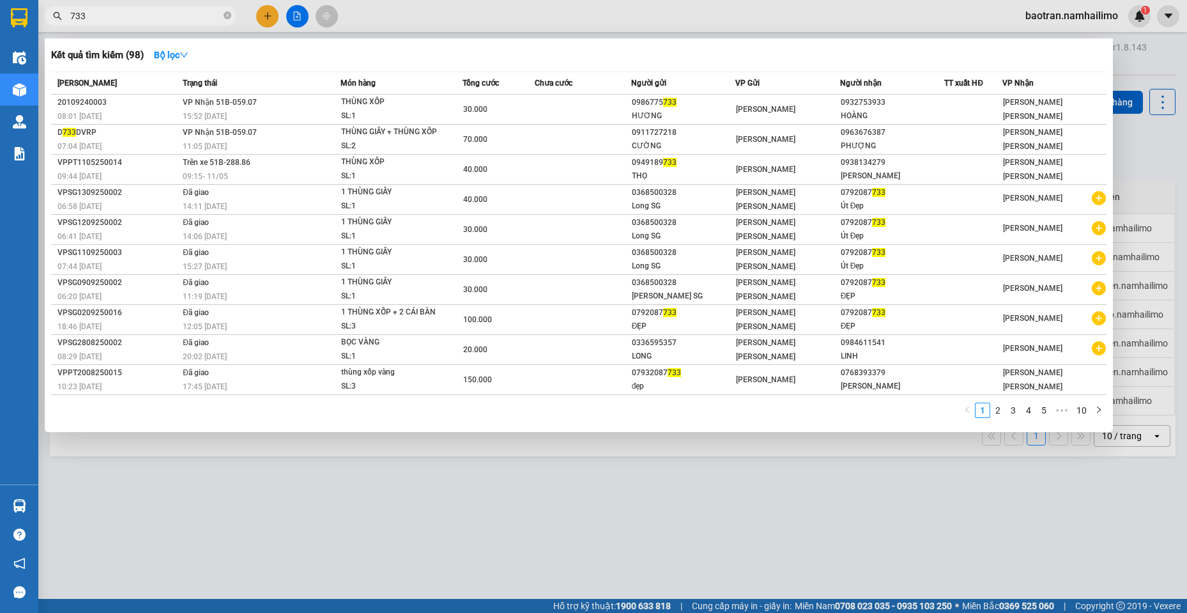
click at [148, 17] on input "733" at bounding box center [145, 16] width 151 height 14
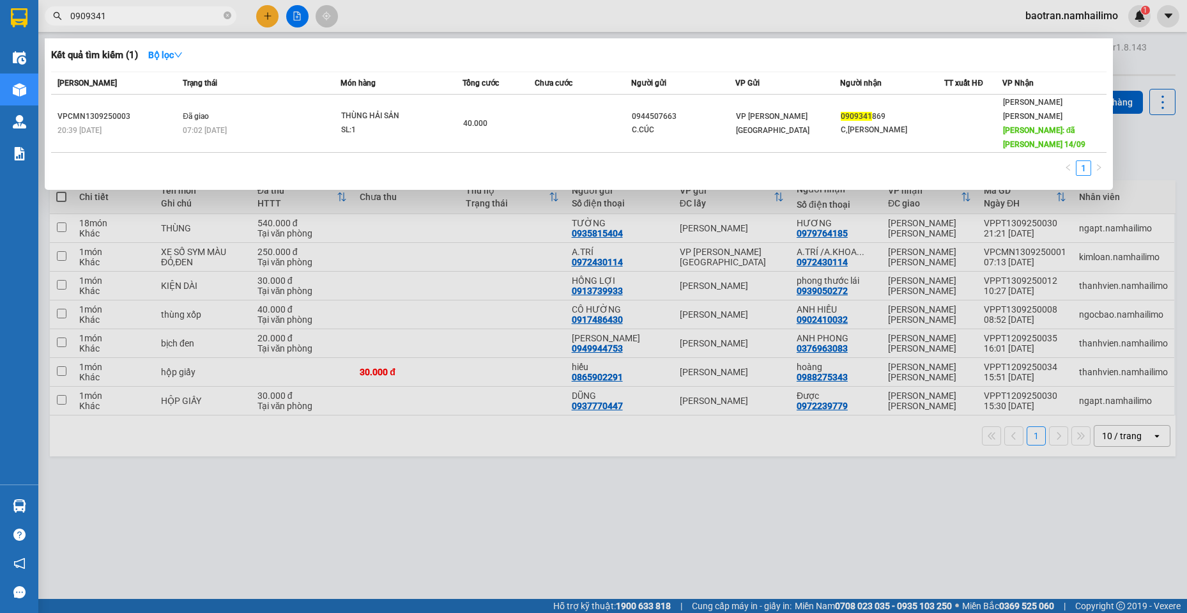
type input "0909341"
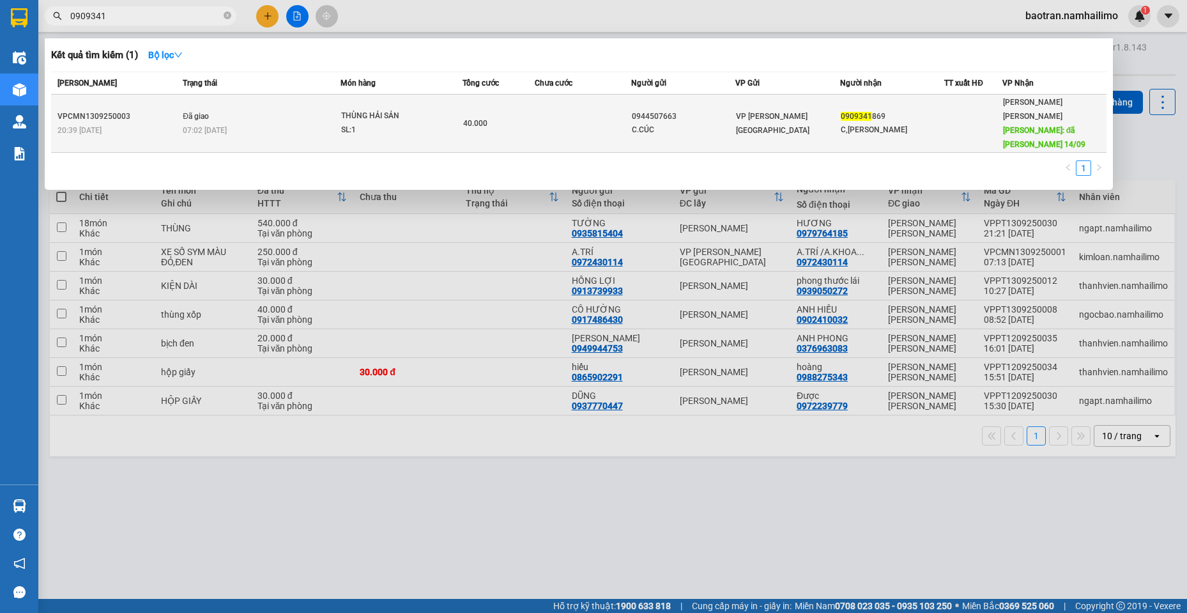
click at [1025, 126] on span "[PERSON_NAME]: đã [PERSON_NAME] 14/09" at bounding box center [1044, 137] width 82 height 23
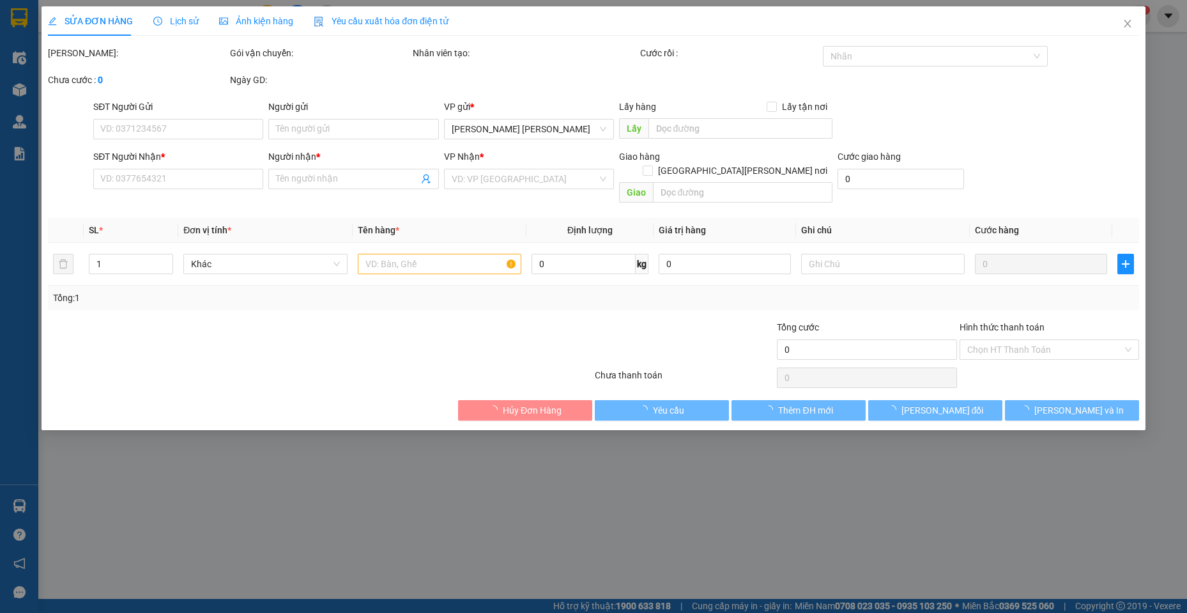
type input "0944507663"
type input "C.CÚC"
type input "0909341869"
type input "C,[PERSON_NAME]"
type input "đã giao 14/09"
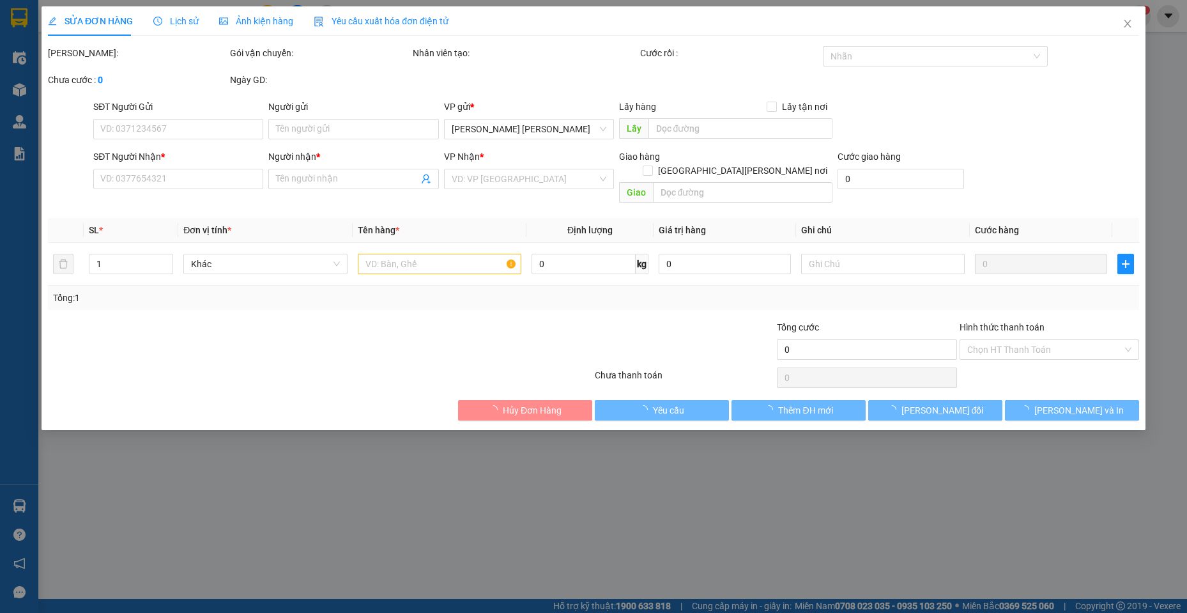
type input "40.000"
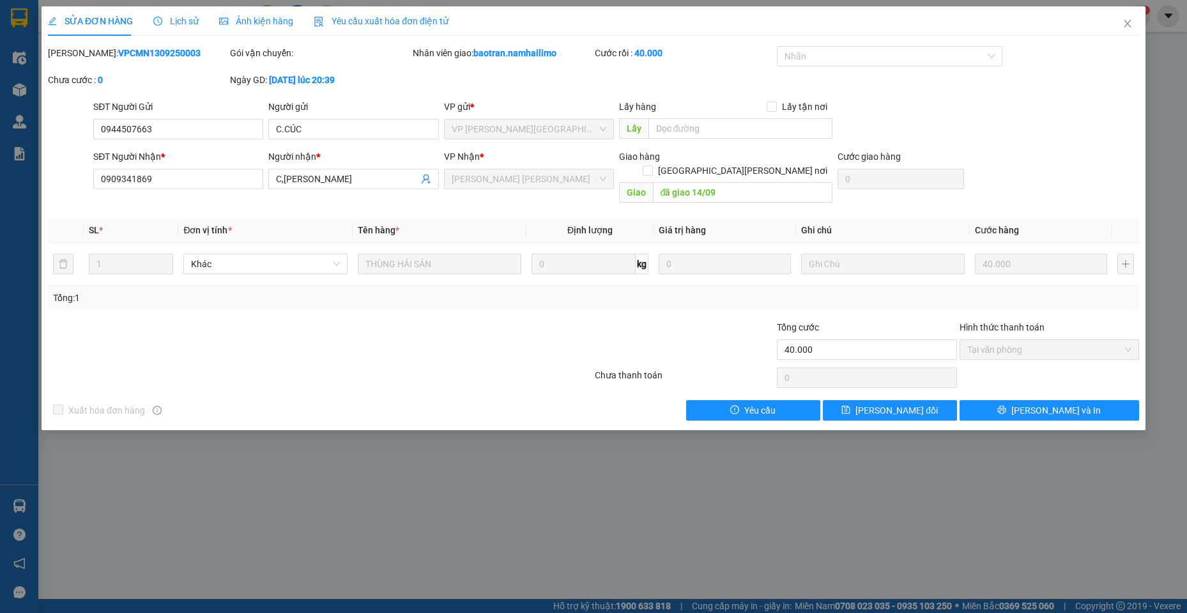
click at [1069, 202] on div "Total Paid Fee 40.000 Total UnPaid Fee 0 Cash Collection Total Fee Mã ĐH: VPCMN…" at bounding box center [593, 233] width 1091 height 374
click at [1123, 19] on icon "close" at bounding box center [1127, 24] width 10 height 10
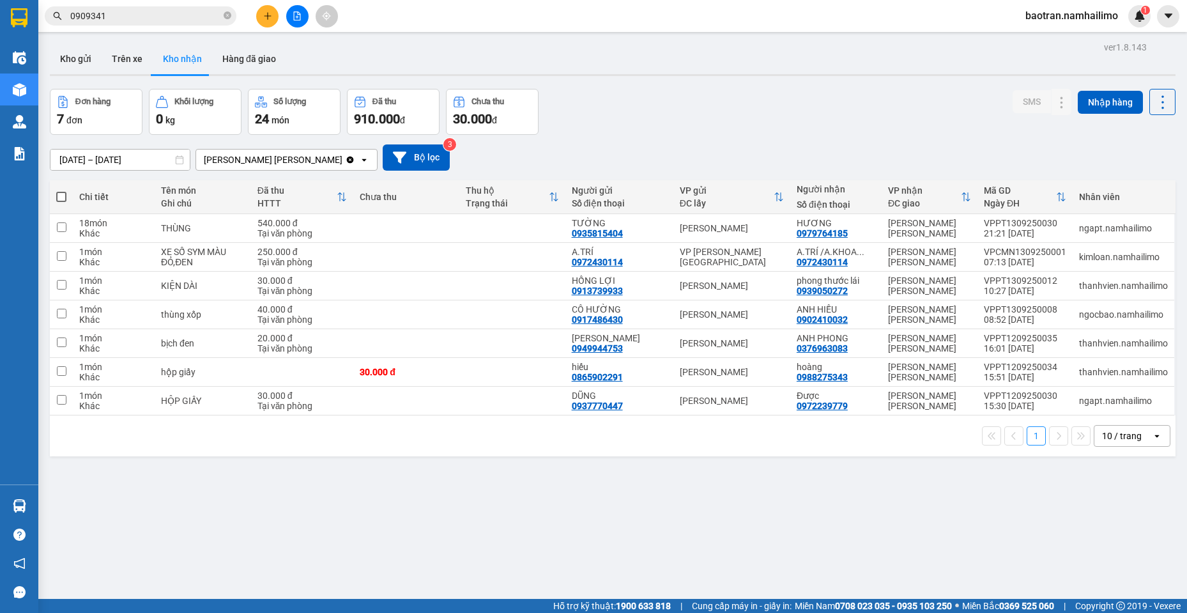
click at [160, 585] on div "ver 1.8.143 Kho gửi Trên xe [PERSON_NAME] Hàng đã [PERSON_NAME] hàng 7 đơn [PER…" at bounding box center [613, 344] width 1136 height 613
click at [228, 59] on button "Hàng đã giao" at bounding box center [249, 58] width 74 height 31
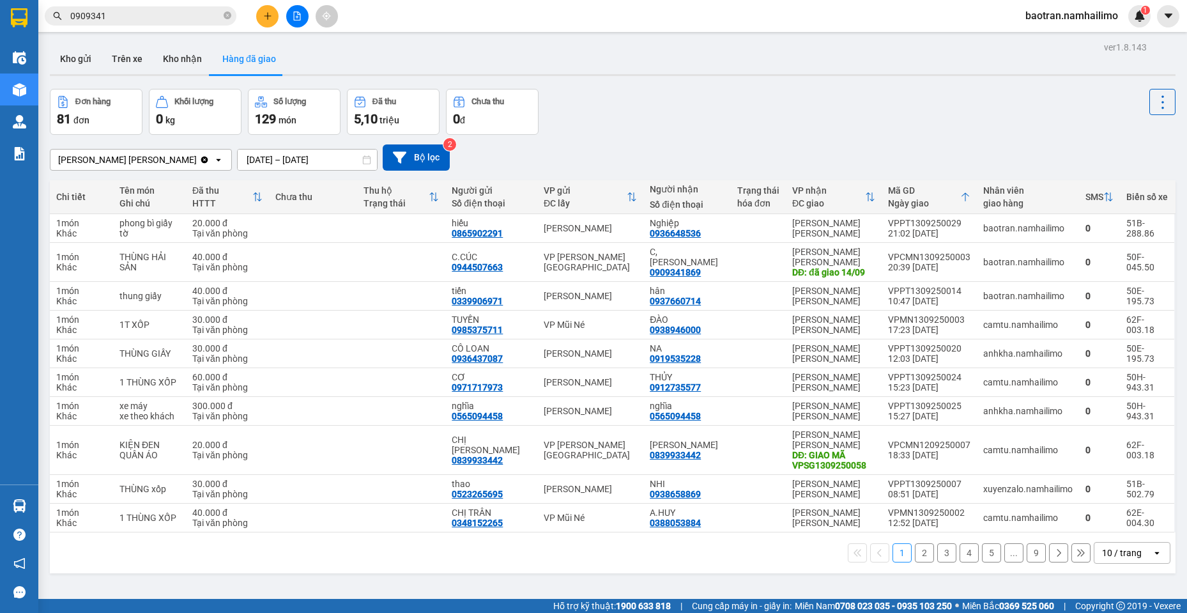
click at [1097, 144] on div "[PERSON_NAME] [PERSON_NAME] Clear value open [DATE] – [DATE] Press the down arr…" at bounding box center [613, 157] width 1126 height 26
click at [183, 63] on button "Kho nhận" at bounding box center [182, 58] width 59 height 31
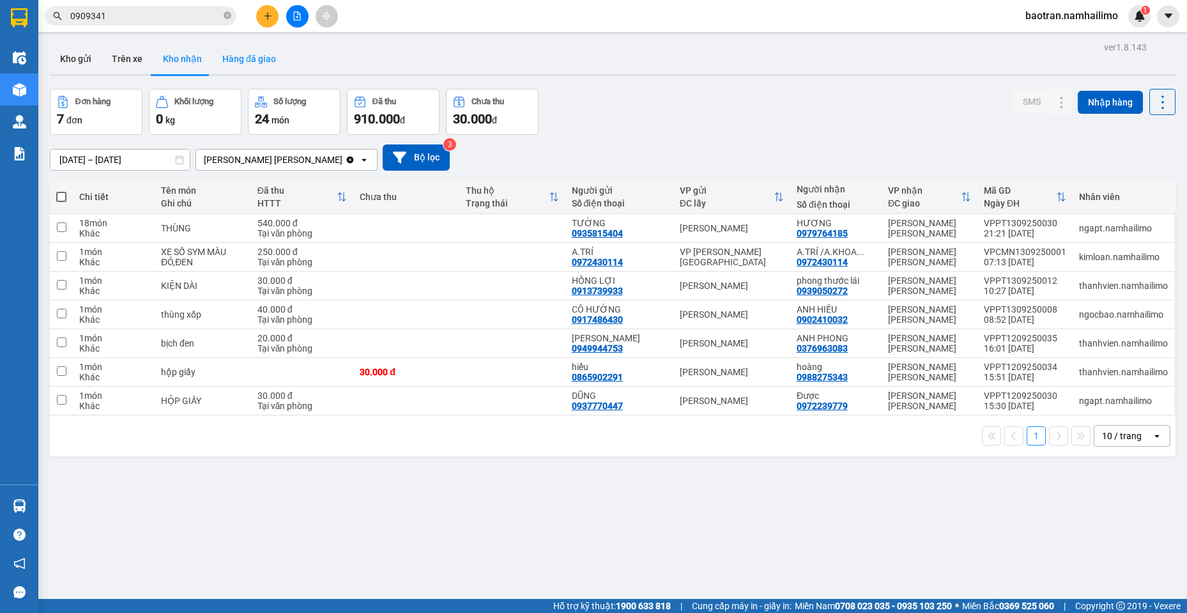
click at [213, 62] on button "Hàng đã giao" at bounding box center [249, 58] width 74 height 31
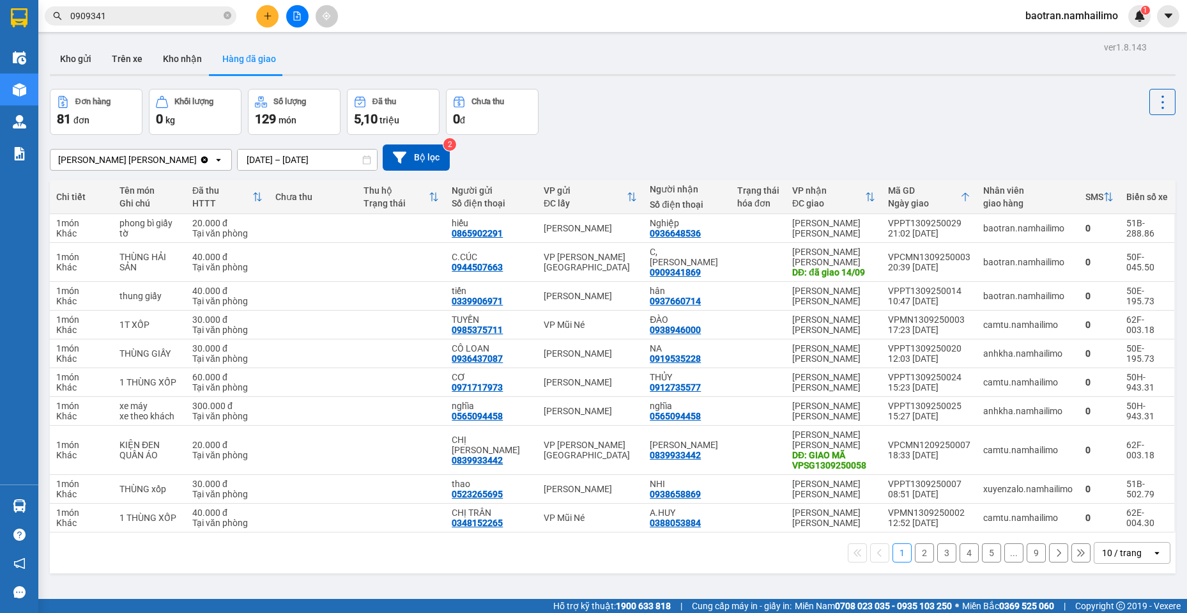
click at [1060, 138] on div "[PERSON_NAME] [PERSON_NAME] Clear value open [DATE] – [DATE] Press the down arr…" at bounding box center [613, 157] width 1126 height 45
click at [1055, 116] on div "Đơn hàng 81 đơn [PERSON_NAME] 0 kg Số [PERSON_NAME] 129 món Đã thu 5,10 [PERSON…" at bounding box center [613, 112] width 1126 height 46
click at [79, 60] on button "Kho gửi" at bounding box center [76, 58] width 52 height 31
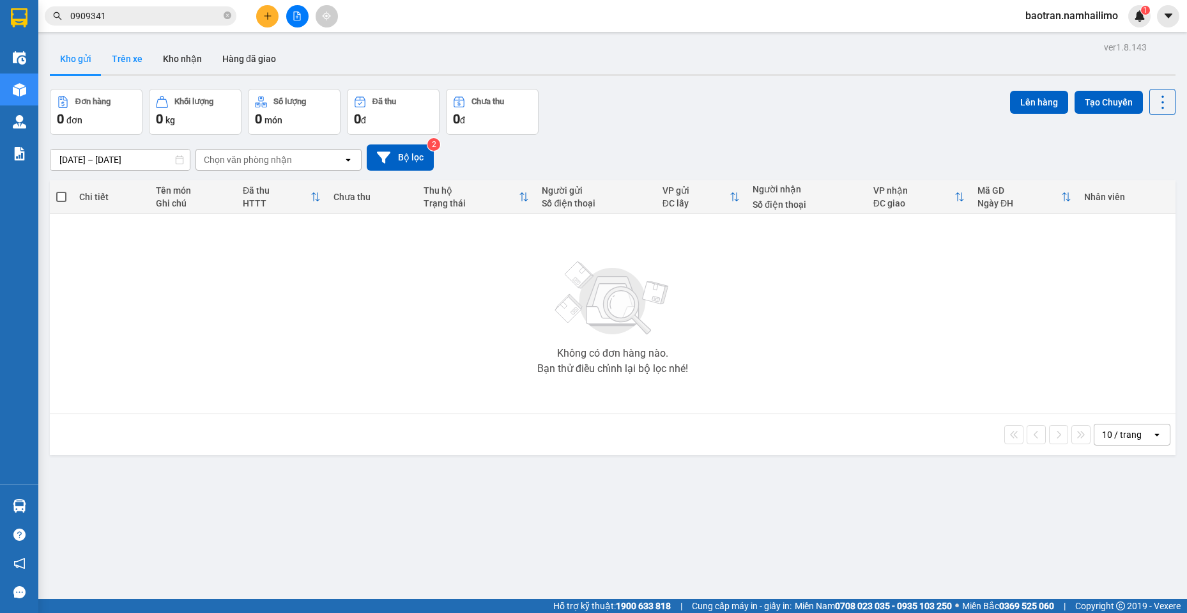
click at [141, 57] on button "Trên xe" at bounding box center [127, 58] width 51 height 31
